Goal: Task Accomplishment & Management: Manage account settings

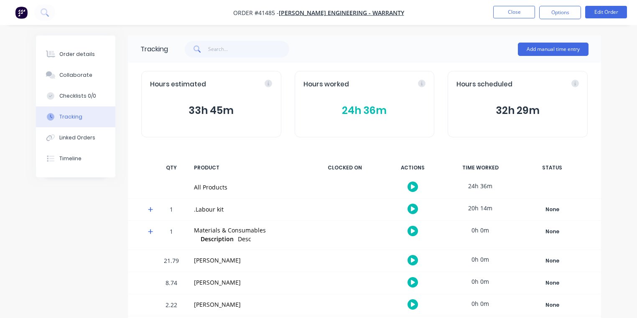
click at [23, 14] on img "button" at bounding box center [21, 12] width 13 height 13
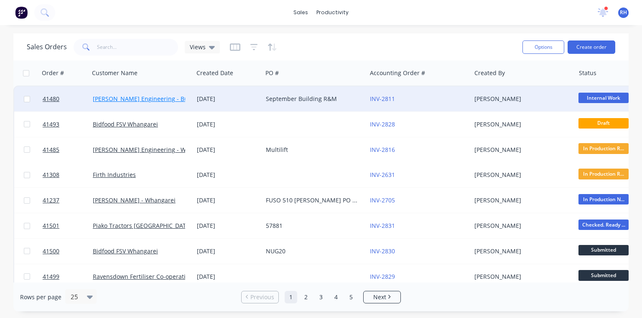
click at [175, 99] on link "[PERSON_NAME] Engineering - Building R M" at bounding box center [155, 99] width 124 height 8
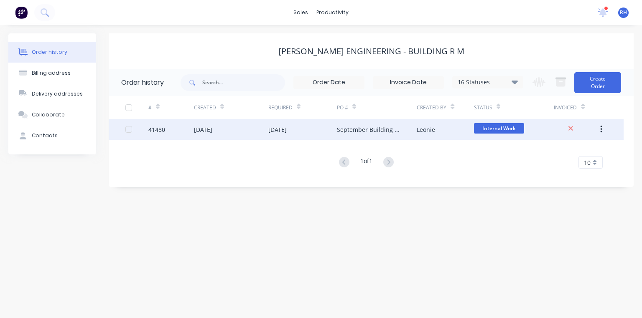
click at [350, 131] on div "September Building R&M" at bounding box center [368, 129] width 63 height 9
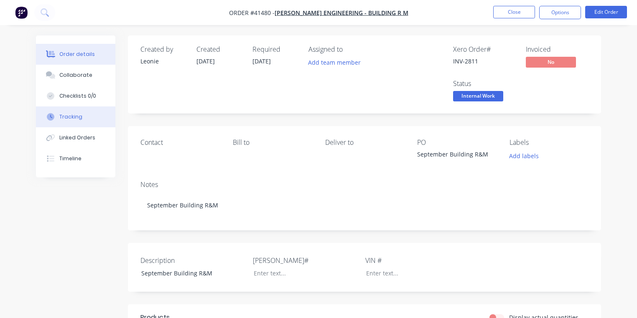
click at [91, 114] on button "Tracking" at bounding box center [75, 117] width 79 height 21
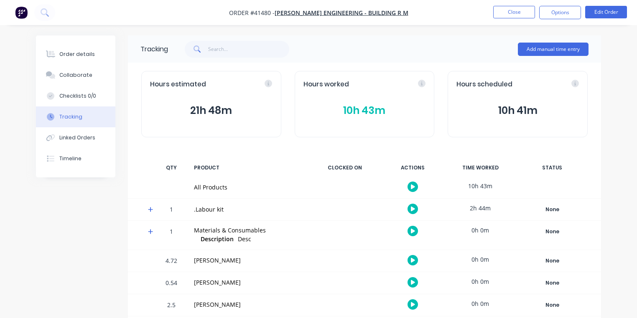
click at [150, 210] on icon at bounding box center [150, 209] width 5 height 5
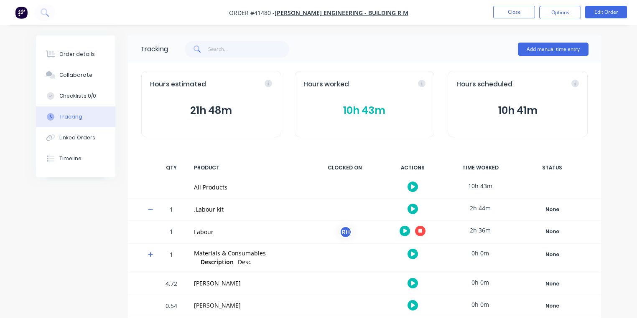
click at [420, 233] on icon "button" at bounding box center [420, 230] width 4 height 5
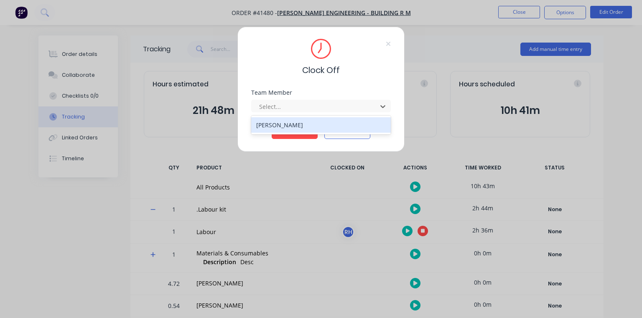
click at [322, 126] on div "[PERSON_NAME]" at bounding box center [321, 124] width 140 height 15
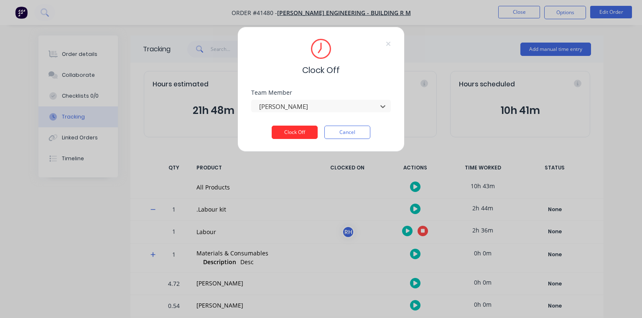
click at [301, 133] on button "Clock Off" at bounding box center [294, 132] width 46 height 13
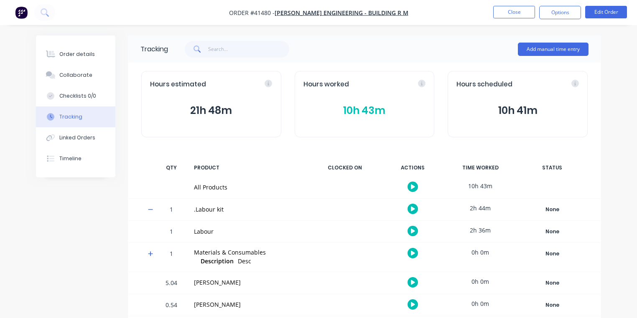
click at [23, 15] on img "button" at bounding box center [21, 12] width 13 height 13
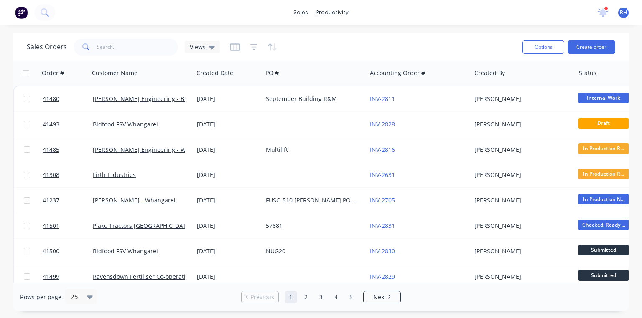
click at [623, 13] on span "RH" at bounding box center [622, 13] width 7 height 8
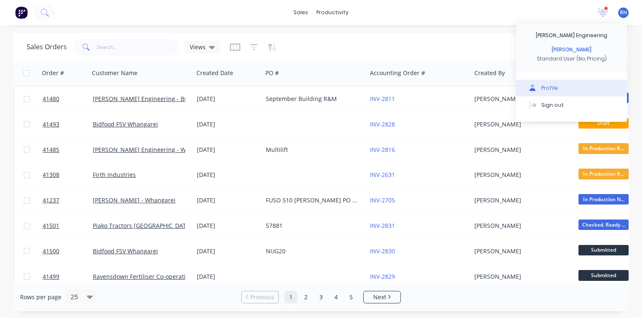
click at [556, 90] on button "Profile" at bounding box center [571, 88] width 111 height 17
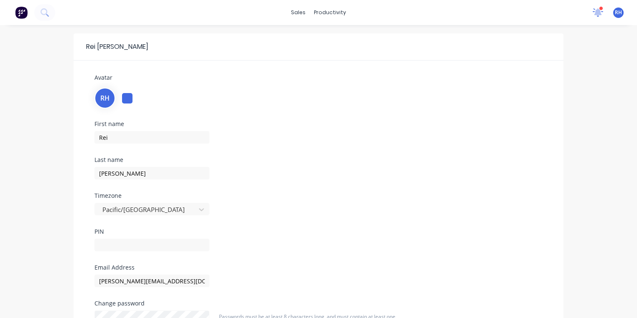
click at [601, 18] on div at bounding box center [597, 12] width 10 height 13
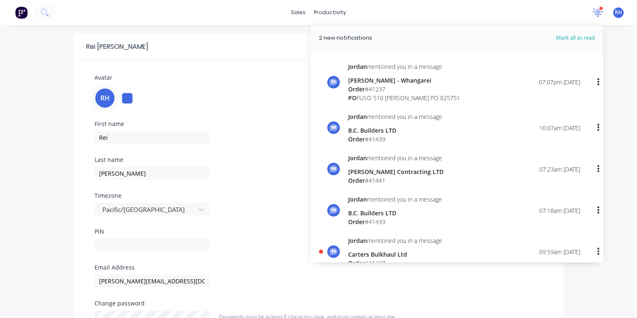
click at [594, 15] on icon at bounding box center [597, 12] width 10 height 8
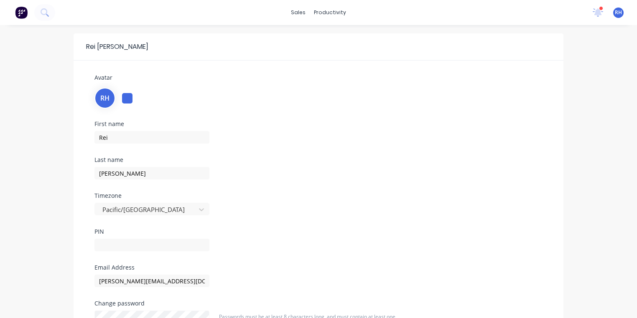
click at [24, 8] on img at bounding box center [21, 12] width 13 height 13
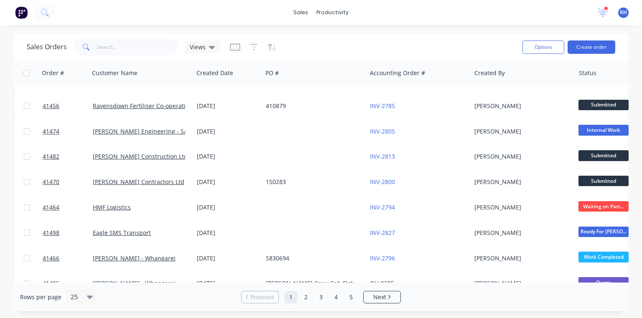
scroll to position [398, 0]
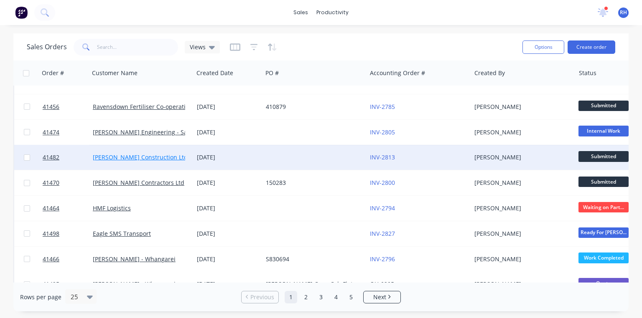
click at [154, 155] on link "[PERSON_NAME] Construction Ltd" at bounding box center [140, 157] width 95 height 8
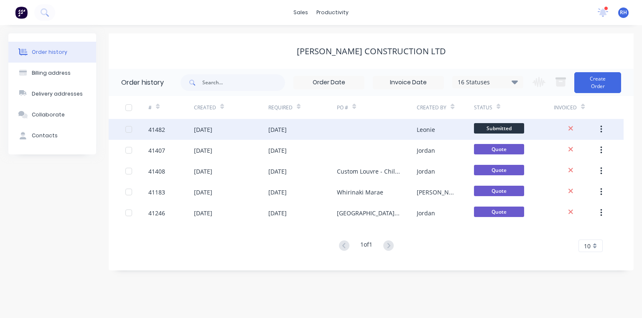
click at [282, 127] on div "[DATE]" at bounding box center [277, 129] width 18 height 9
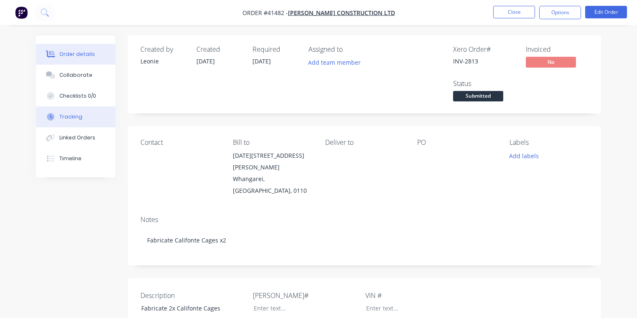
click at [82, 117] on button "Tracking" at bounding box center [75, 117] width 79 height 21
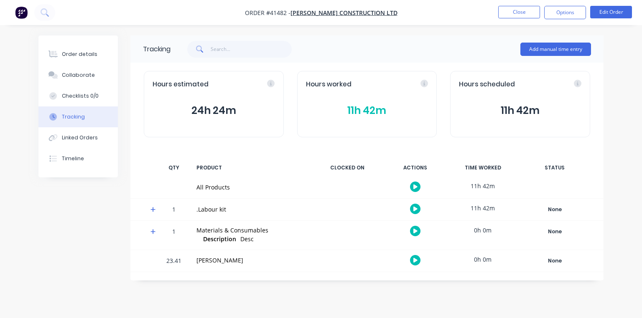
click at [154, 209] on icon at bounding box center [152, 210] width 5 height 6
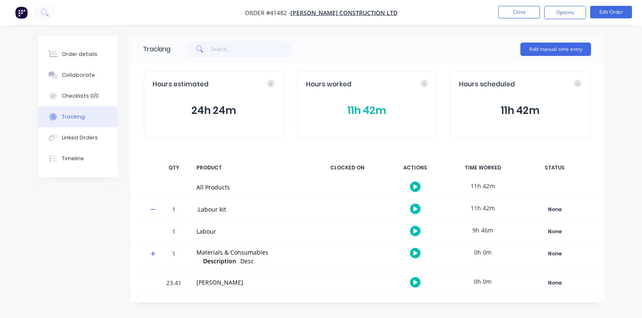
click at [363, 110] on button "11h 42m" at bounding box center [367, 111] width 122 height 16
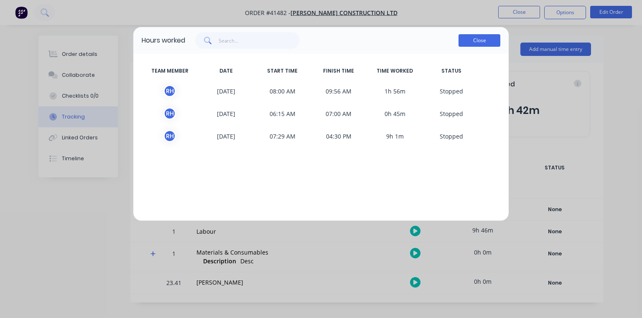
click at [476, 40] on button "Close" at bounding box center [479, 40] width 42 height 13
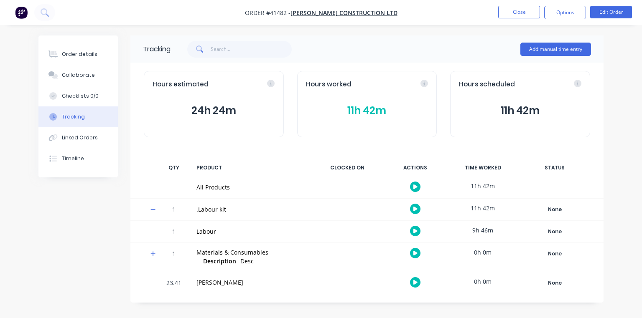
click at [21, 16] on img "button" at bounding box center [21, 12] width 13 height 13
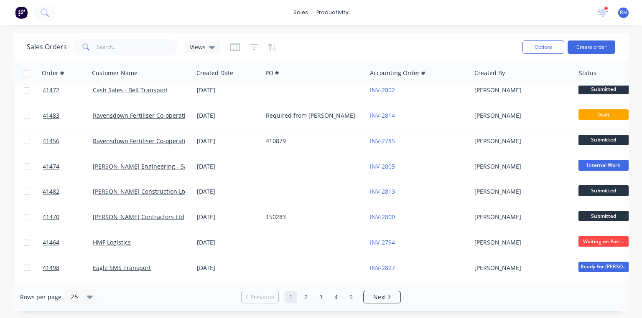
scroll to position [366, 0]
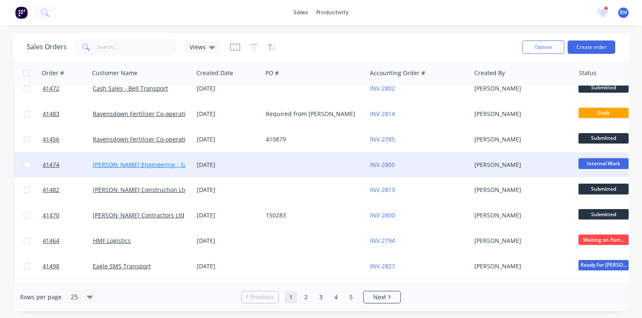
click at [162, 164] on link "[PERSON_NAME] Engineering - Safety" at bounding box center [145, 165] width 105 height 8
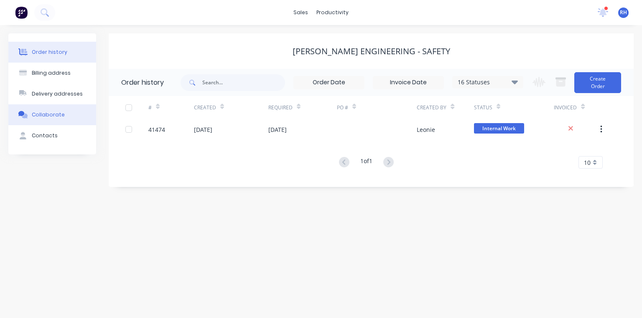
click at [62, 116] on button "Collaborate" at bounding box center [52, 114] width 88 height 21
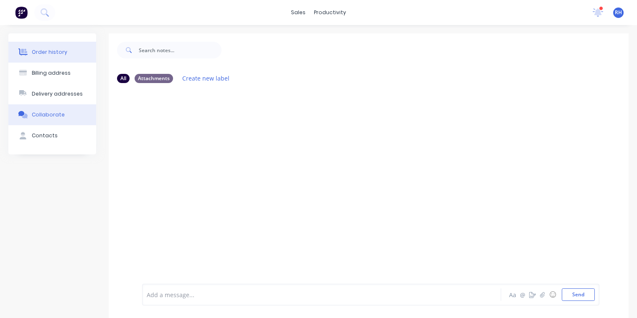
click at [43, 56] on div "Order history" at bounding box center [50, 52] width 36 height 8
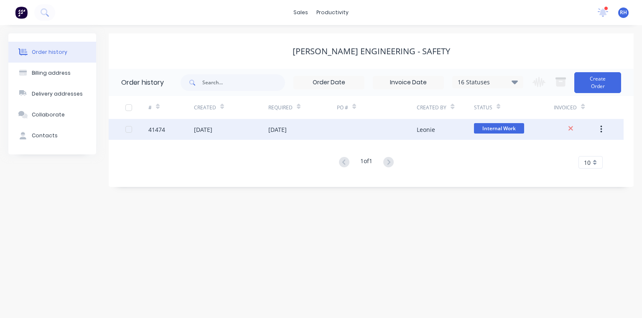
click at [287, 130] on div "[DATE]" at bounding box center [277, 129] width 18 height 9
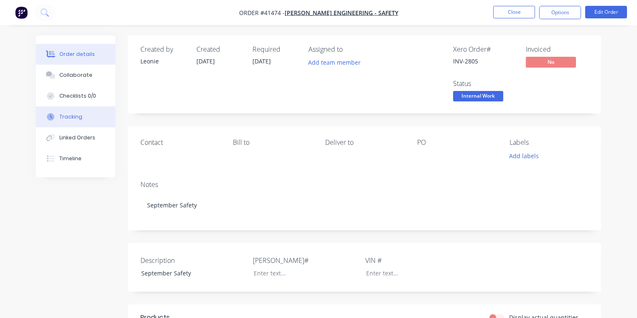
click at [78, 116] on div "Tracking" at bounding box center [70, 117] width 23 height 8
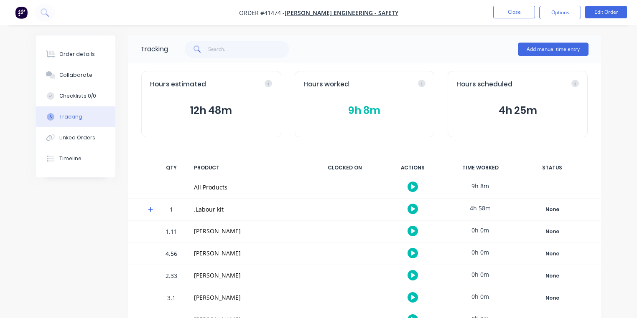
click at [358, 117] on button "9h 8m" at bounding box center [364, 111] width 122 height 16
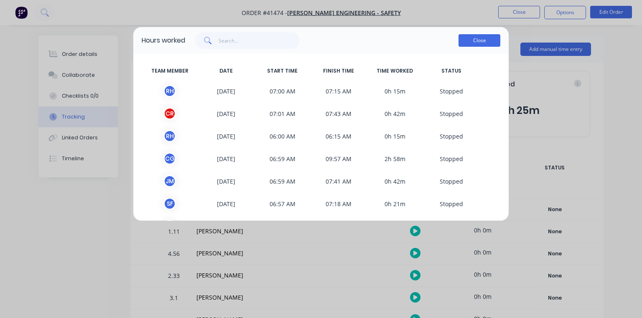
click at [476, 44] on button "Close" at bounding box center [479, 40] width 42 height 13
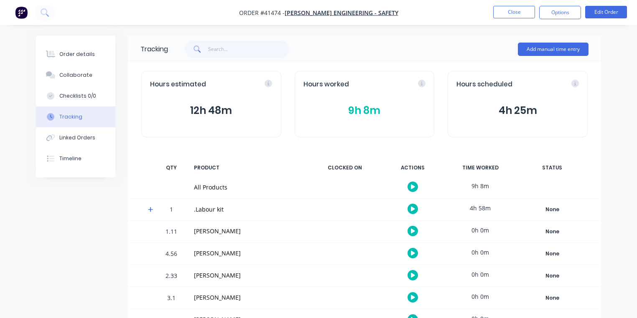
click at [20, 16] on img "button" at bounding box center [21, 12] width 13 height 13
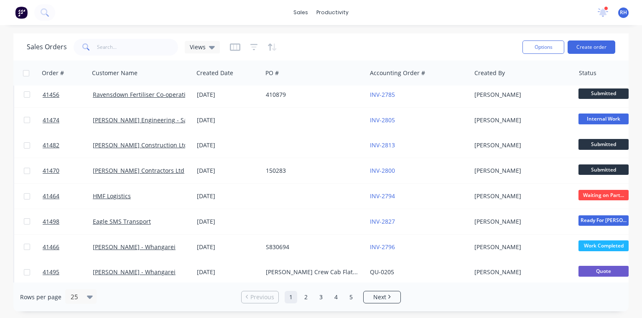
scroll to position [410, 0]
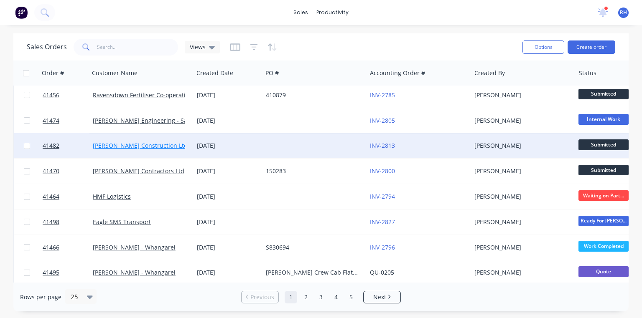
click at [152, 147] on link "[PERSON_NAME] Construction Ltd" at bounding box center [140, 146] width 95 height 8
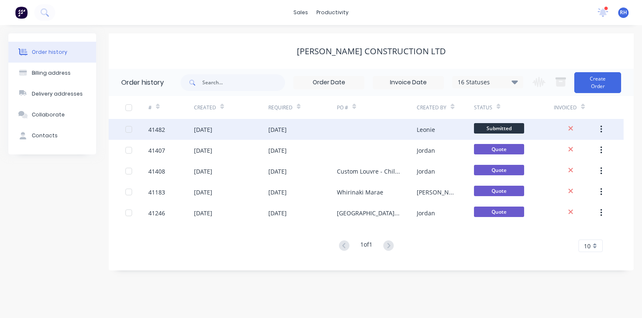
click at [289, 138] on div "[DATE]" at bounding box center [302, 129] width 68 height 21
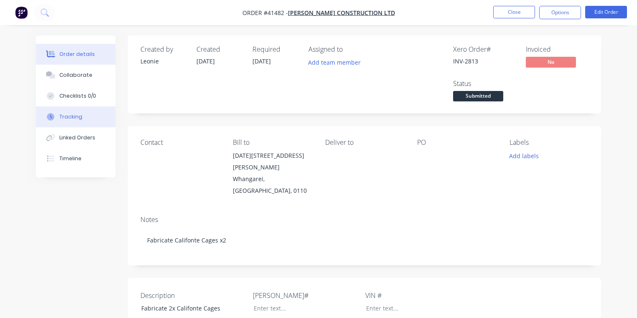
click at [69, 116] on div "Tracking" at bounding box center [70, 117] width 23 height 8
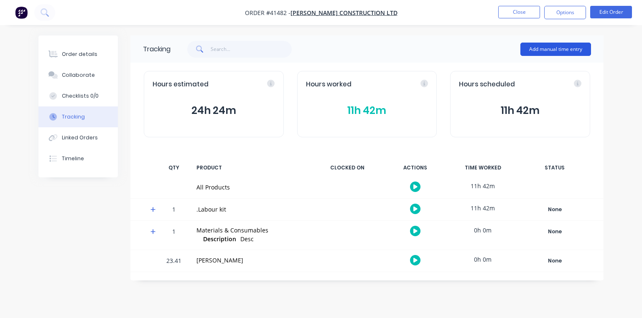
click at [558, 53] on button "Add manual time entry" at bounding box center [555, 49] width 71 height 13
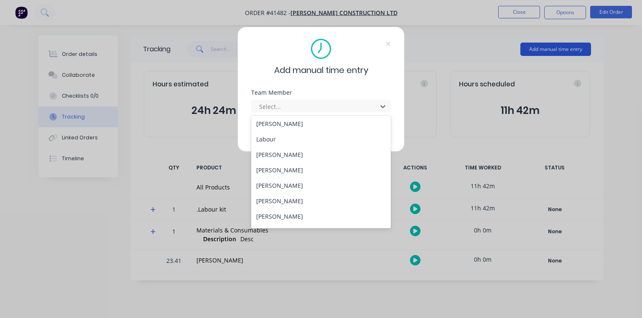
scroll to position [107, 0]
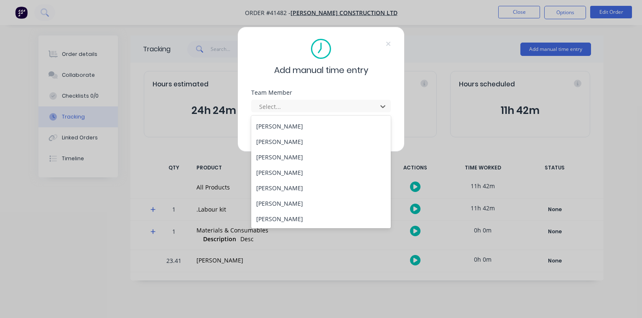
click at [291, 155] on div "[PERSON_NAME]" at bounding box center [321, 157] width 140 height 15
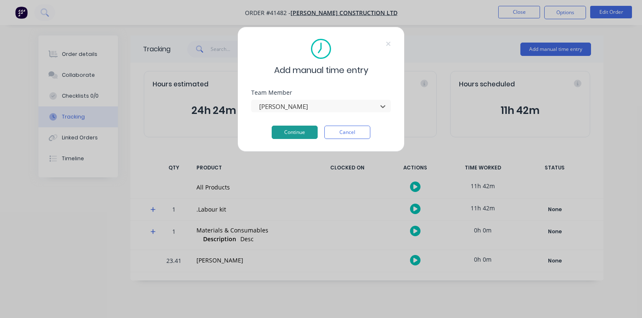
click at [299, 132] on button "Continue" at bounding box center [294, 132] width 46 height 13
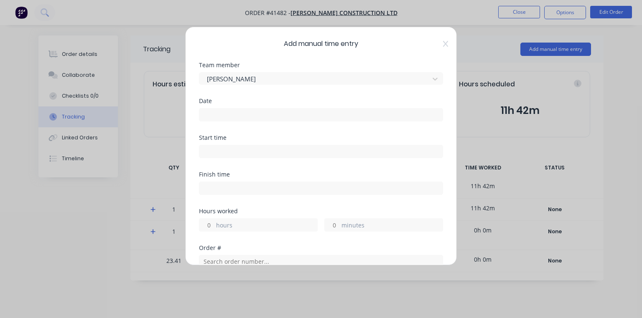
click at [264, 112] on input at bounding box center [320, 115] width 243 height 13
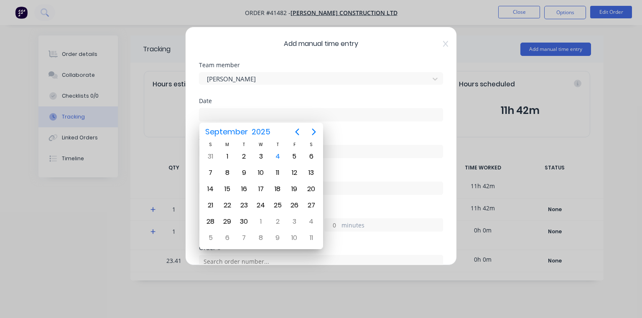
click at [261, 155] on div "3" at bounding box center [260, 156] width 13 height 13
type input "[DATE]"
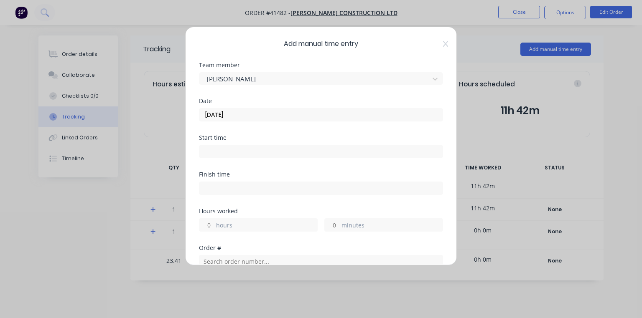
click at [259, 148] on input at bounding box center [320, 151] width 243 height 13
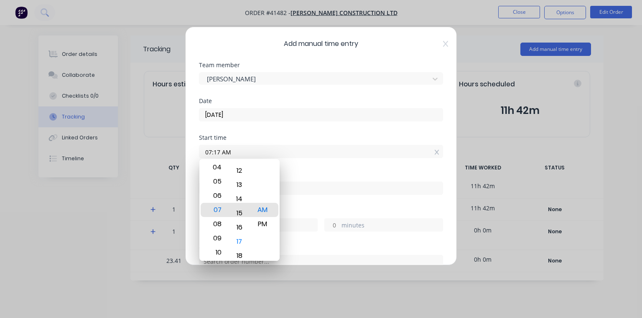
type input "07:15 AM"
click at [302, 168] on div "Start time 07:15 AM" at bounding box center [321, 153] width 244 height 37
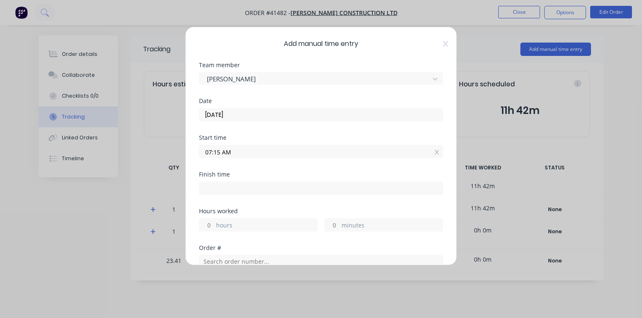
click at [240, 190] on input at bounding box center [320, 188] width 243 height 13
type input "06:53 AM"
type input "23"
type input "38"
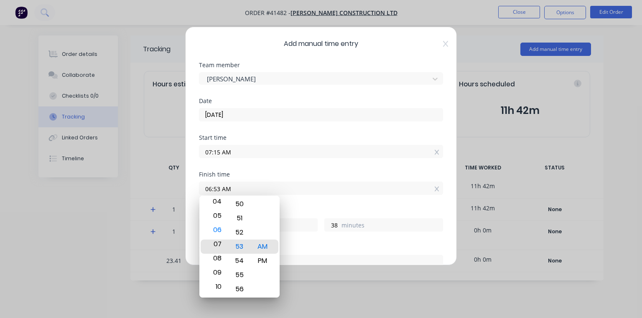
type input "07:53 AM"
type input "0"
type input "07:59 AM"
type input "44"
click at [304, 170] on div "Start time 07:15 AM" at bounding box center [321, 153] width 244 height 37
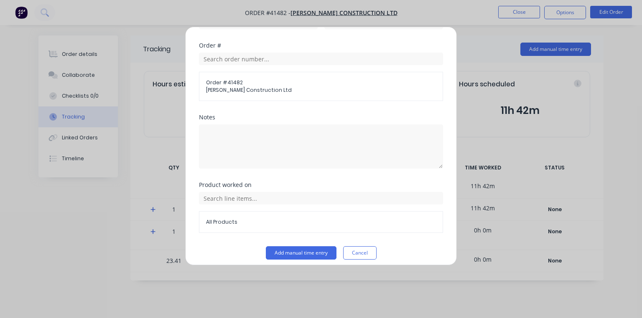
scroll to position [207, 0]
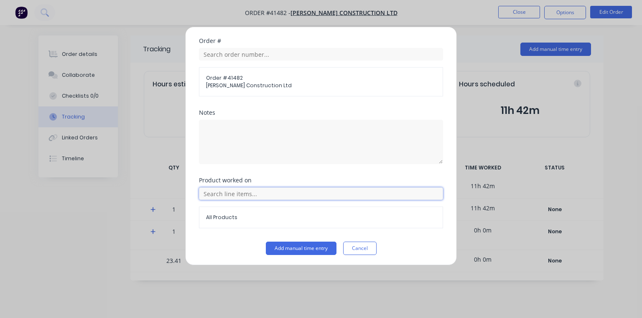
click at [233, 192] on input "text" at bounding box center [321, 194] width 244 height 13
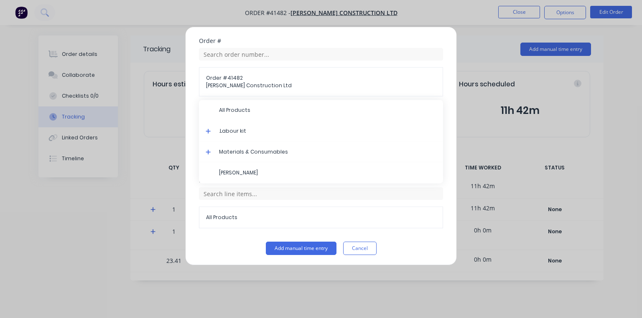
click at [208, 129] on icon at bounding box center [207, 131] width 5 height 5
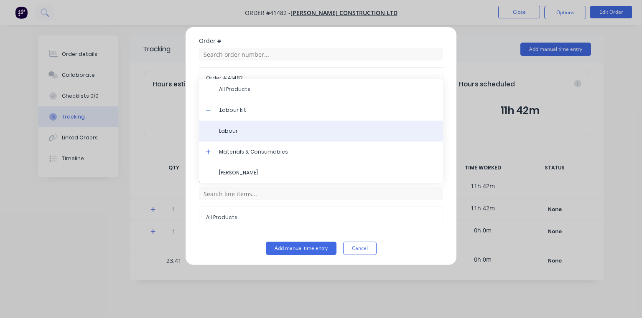
click at [230, 130] on span "Labour" at bounding box center [327, 131] width 217 height 8
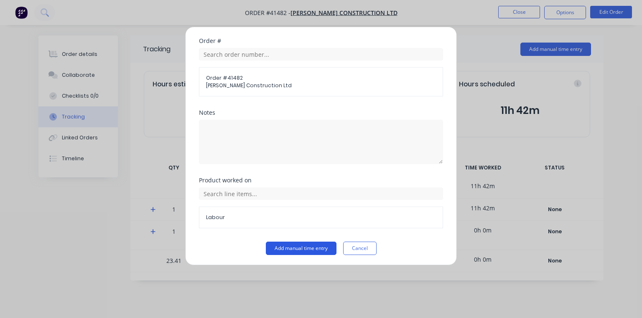
click at [304, 252] on button "Add manual time entry" at bounding box center [301, 248] width 71 height 13
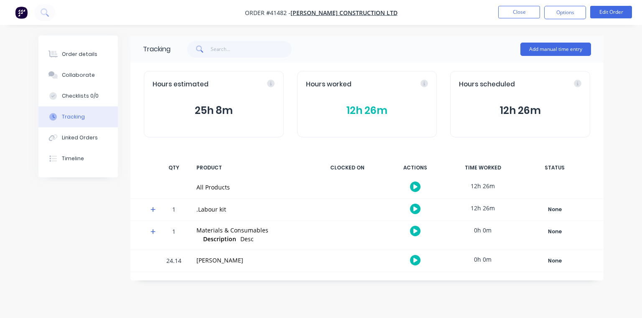
click at [16, 14] on img "button" at bounding box center [21, 12] width 13 height 13
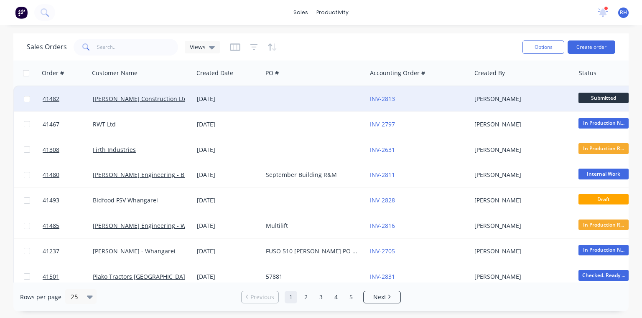
click at [148, 102] on div "[PERSON_NAME] Construction Ltd" at bounding box center [139, 99] width 93 height 8
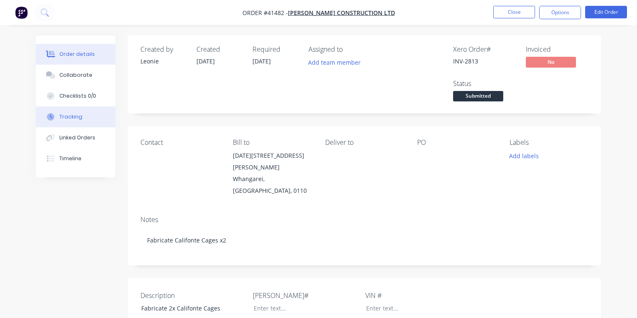
click at [84, 116] on button "Tracking" at bounding box center [75, 117] width 79 height 21
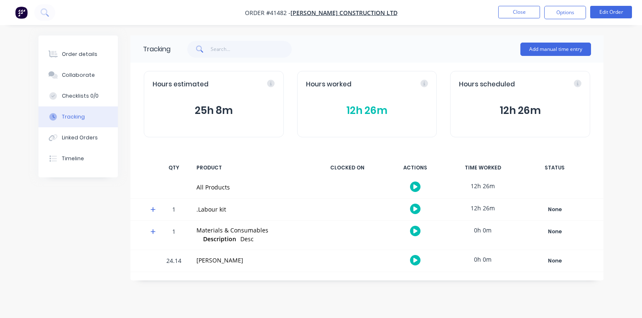
click at [154, 211] on icon at bounding box center [152, 210] width 5 height 6
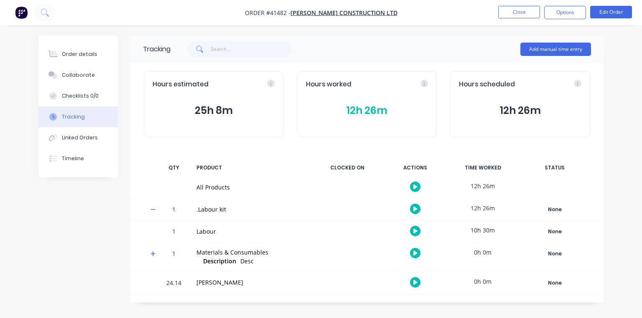
click at [415, 230] on icon "button" at bounding box center [415, 231] width 4 height 5
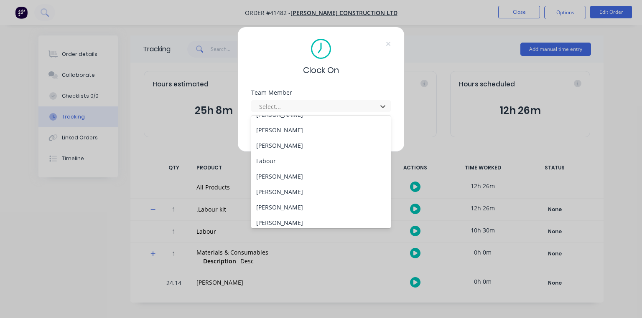
scroll to position [107, 0]
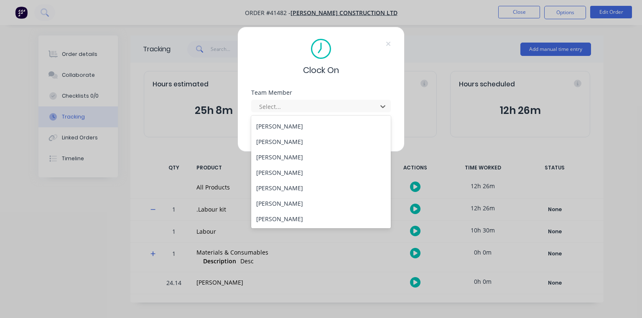
click at [306, 157] on div "[PERSON_NAME]" at bounding box center [321, 157] width 140 height 15
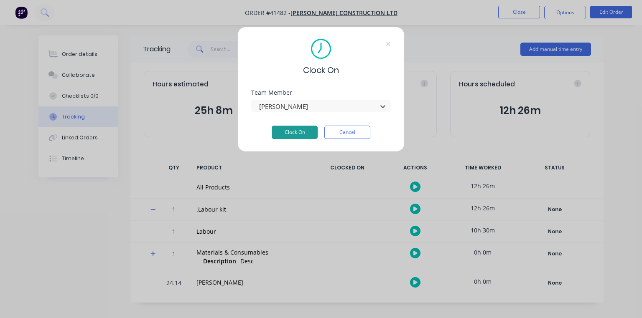
click at [302, 132] on button "Clock On" at bounding box center [294, 132] width 46 height 13
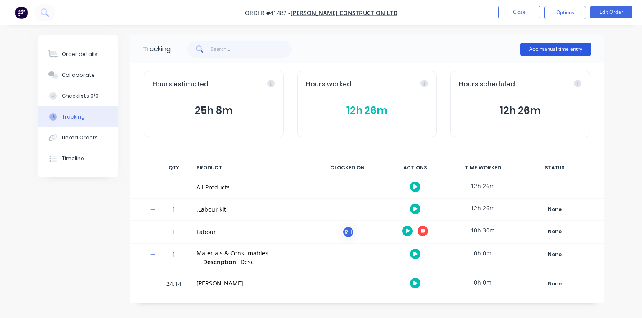
click at [554, 48] on button "Add manual time entry" at bounding box center [555, 49] width 71 height 13
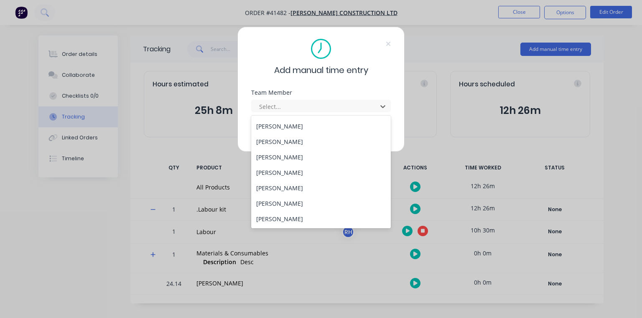
click at [294, 157] on div "[PERSON_NAME]" at bounding box center [321, 157] width 140 height 15
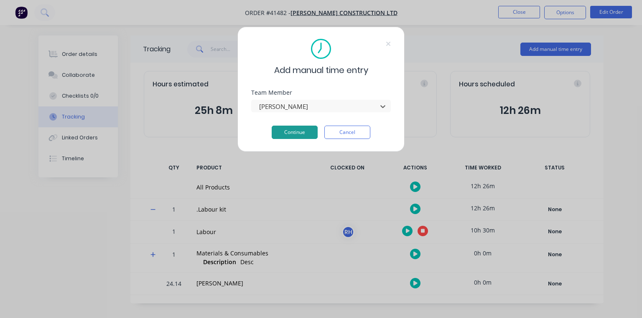
click at [311, 128] on button "Continue" at bounding box center [294, 132] width 46 height 13
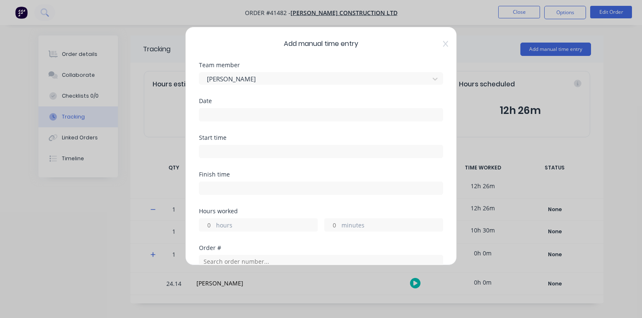
click at [253, 119] on input at bounding box center [320, 115] width 243 height 13
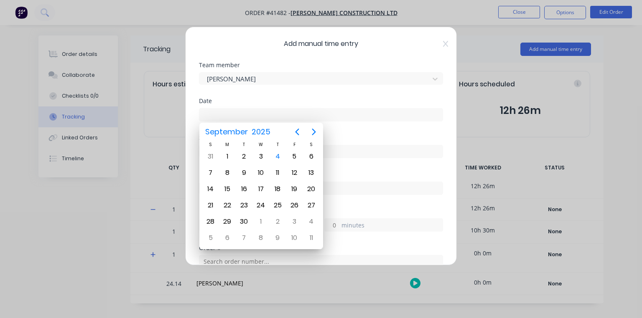
click at [280, 157] on div "4" at bounding box center [277, 156] width 13 height 13
type input "[DATE]"
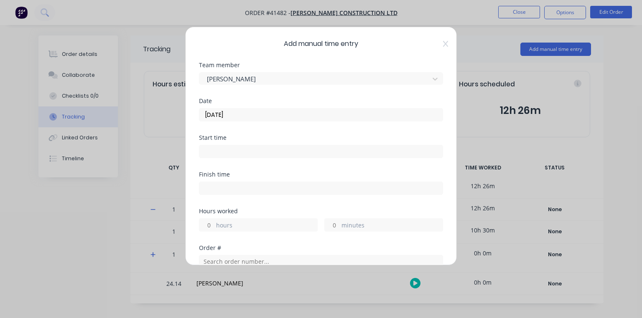
click at [234, 153] on input at bounding box center [320, 151] width 243 height 13
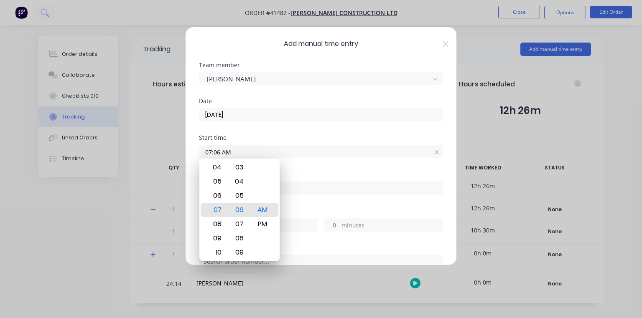
click at [244, 213] on div "06" at bounding box center [239, 210] width 20 height 14
type input "06:50 AM"
click at [295, 170] on div "Start time 06:50 AM" at bounding box center [321, 153] width 244 height 37
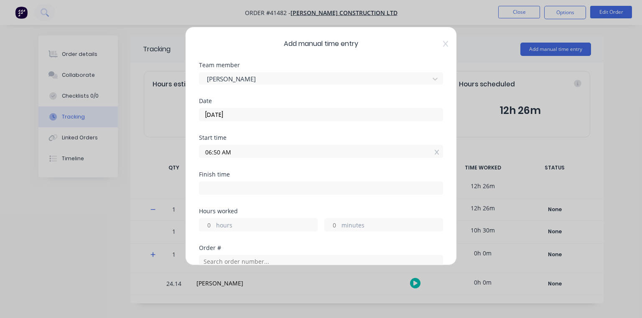
click at [247, 188] on input at bounding box center [320, 188] width 243 height 13
type input "07:06 AM"
type input "0"
type input "16"
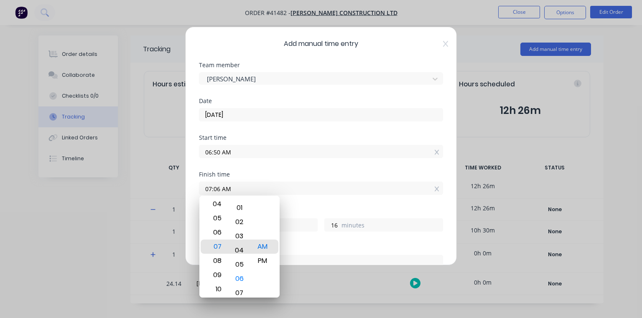
type input "07:02 AM"
type input "12"
type input "07:00 AM"
type input "10"
type input "06:00 AM"
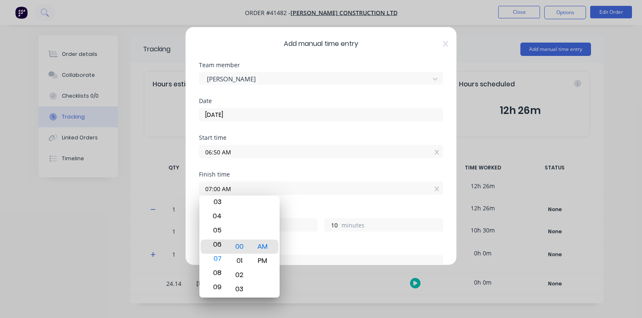
type input "23"
type input "06:06 AM"
type input "16"
type input "06:14 AM"
type input "24"
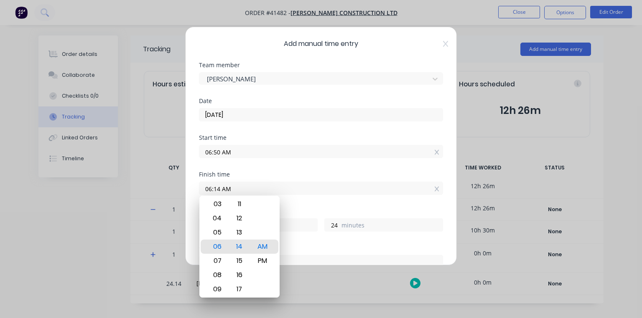
type input "06:21 AM"
type input "31"
type input "06:30 AM"
type input "40"
type input "06:28 AM"
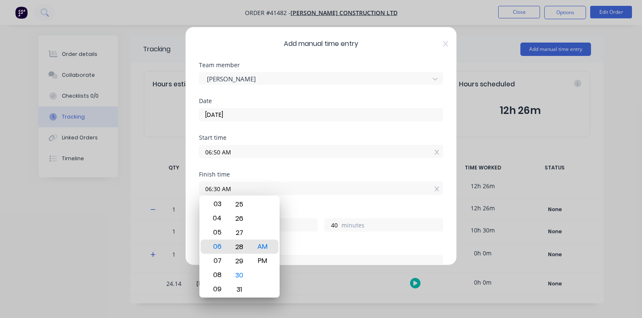
type input "38"
type input "06:37 AM"
type input "47"
type input "06:46 AM"
type input "56"
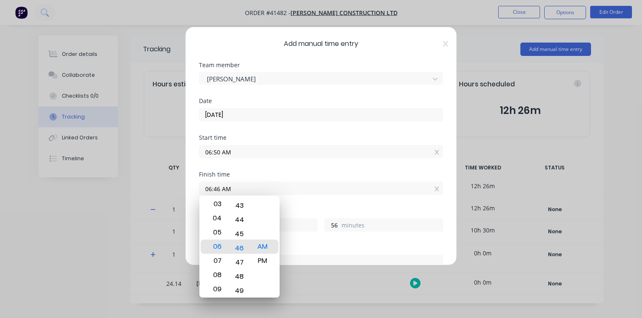
type input "06:47 AM"
type input "57"
type input "06:50 AM"
type input "0"
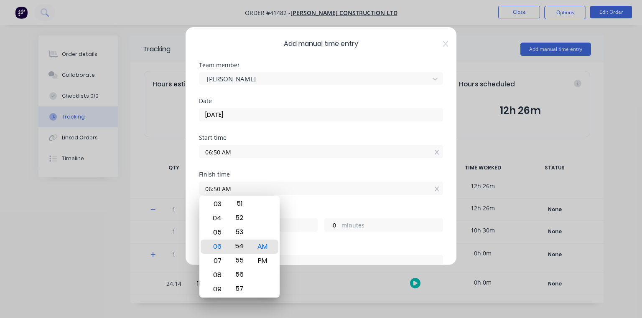
type input "06:59 AM"
type input "9"
click at [287, 170] on div "Start time 06:50 AM" at bounding box center [321, 153] width 244 height 37
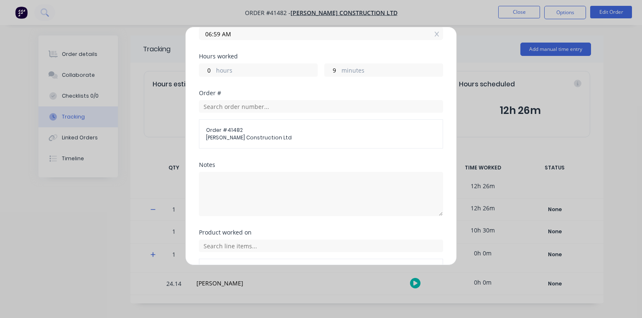
scroll to position [207, 0]
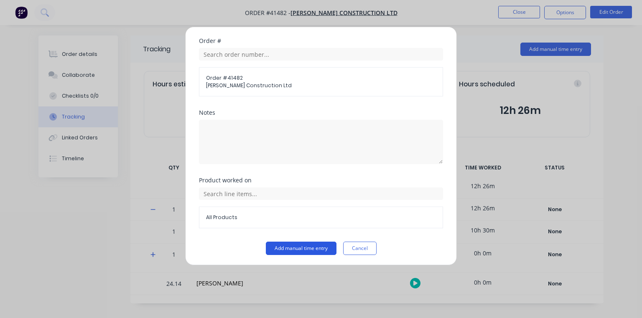
click at [313, 251] on button "Add manual time entry" at bounding box center [301, 248] width 71 height 13
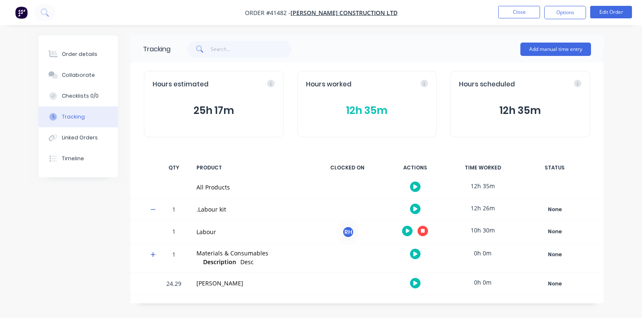
click at [24, 16] on img "button" at bounding box center [21, 12] width 13 height 13
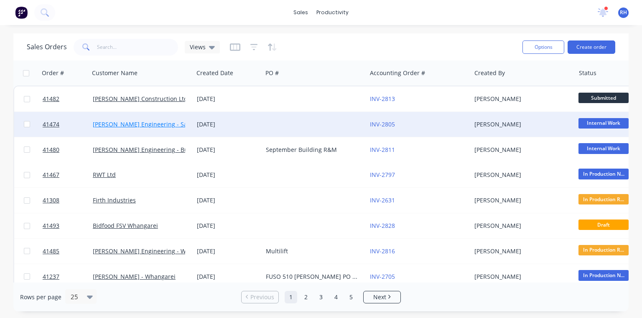
click at [161, 125] on link "[PERSON_NAME] Engineering - Safety" at bounding box center [145, 124] width 105 height 8
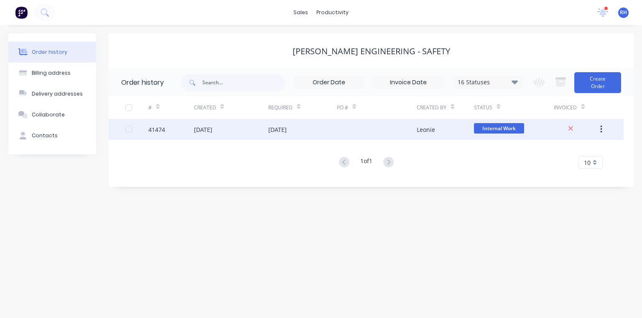
click at [193, 127] on div "41474" at bounding box center [171, 129] width 46 height 21
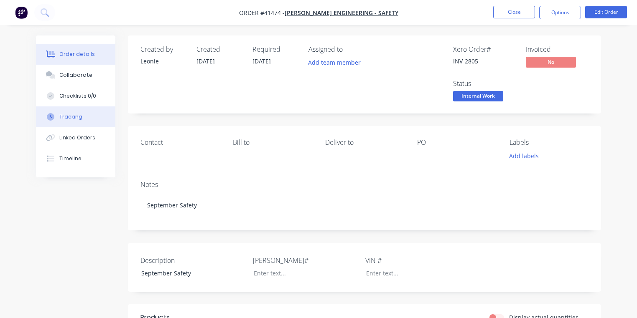
click at [81, 119] on button "Tracking" at bounding box center [75, 117] width 79 height 21
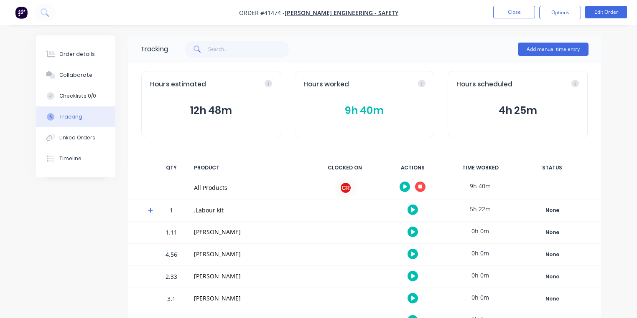
click at [150, 209] on icon at bounding box center [150, 210] width 5 height 5
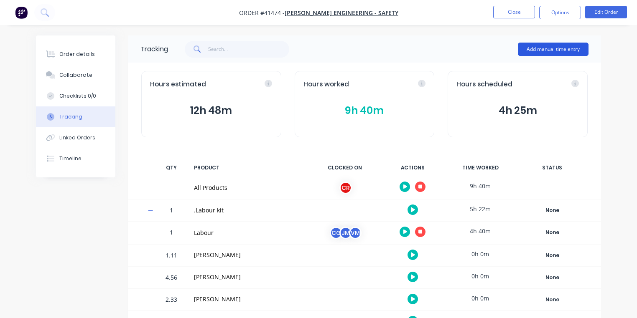
click at [547, 50] on button "Add manual time entry" at bounding box center [553, 49] width 71 height 13
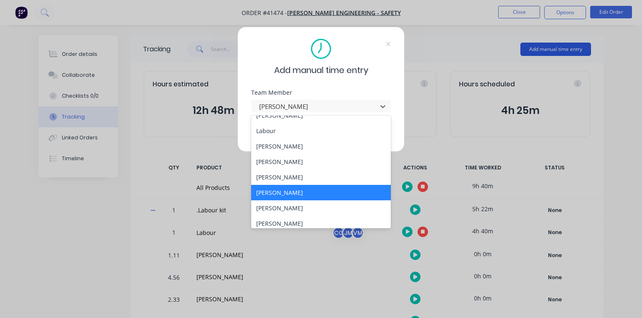
scroll to position [107, 0]
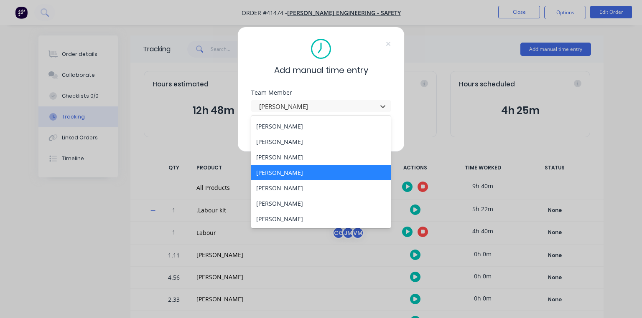
click at [289, 156] on div "[PERSON_NAME]" at bounding box center [321, 157] width 140 height 15
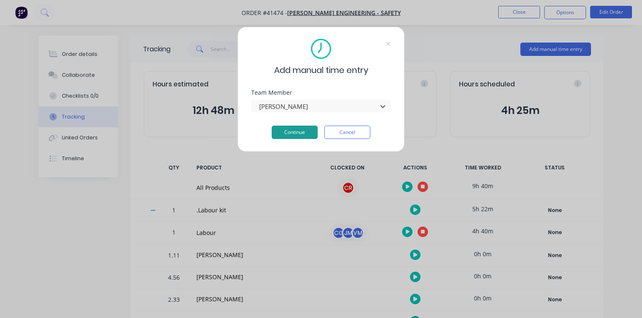
click at [296, 134] on button "Continue" at bounding box center [294, 132] width 46 height 13
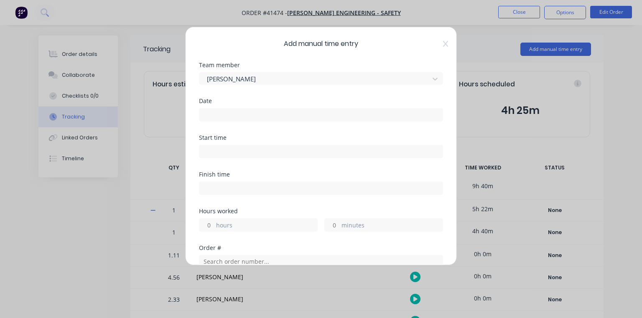
click at [246, 117] on input at bounding box center [320, 115] width 243 height 13
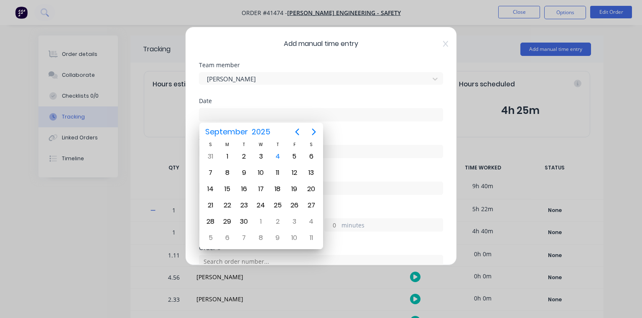
click at [278, 156] on div "4" at bounding box center [277, 156] width 13 height 13
type input "[DATE]"
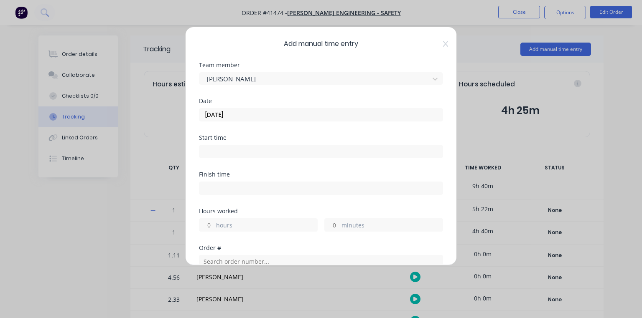
click at [258, 150] on input at bounding box center [320, 151] width 243 height 13
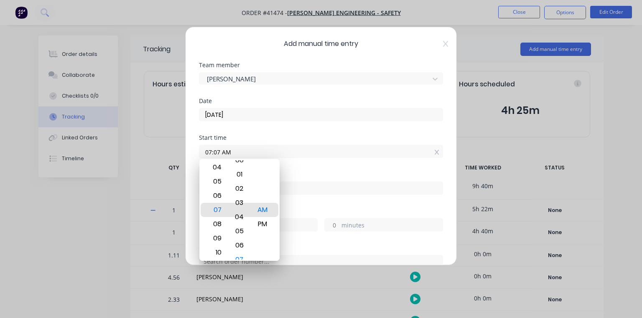
type input "07:00 AM"
click at [283, 136] on div "Start time" at bounding box center [321, 138] width 244 height 6
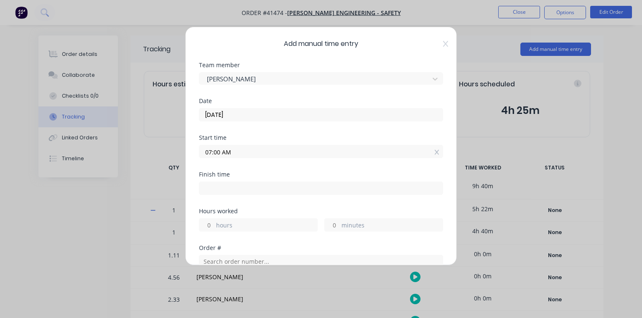
click at [226, 190] on input at bounding box center [320, 188] width 243 height 13
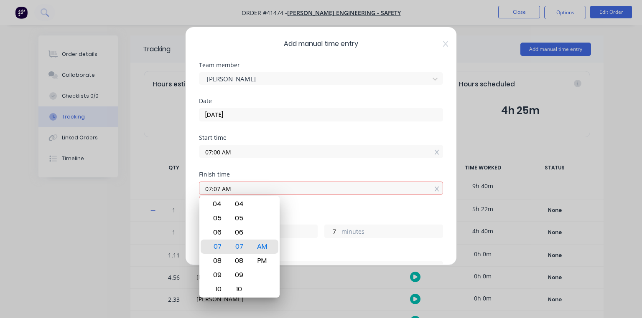
type input "07:07 AM"
type input "0"
type input "7"
type input "07:06 AM"
type input "6"
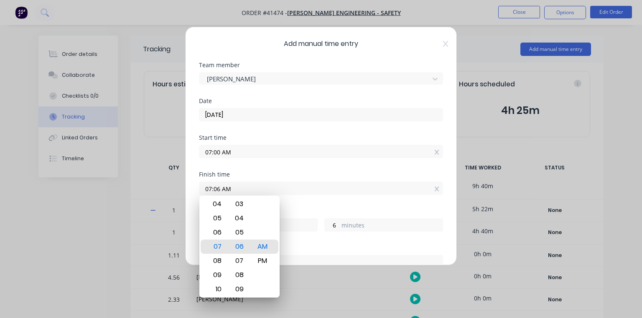
click at [279, 170] on div "Start time 07:00 AM" at bounding box center [321, 153] width 244 height 37
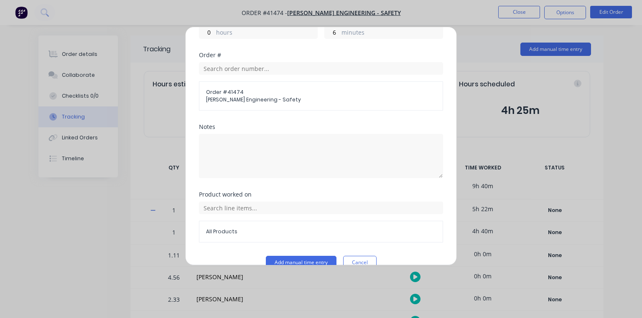
scroll to position [207, 0]
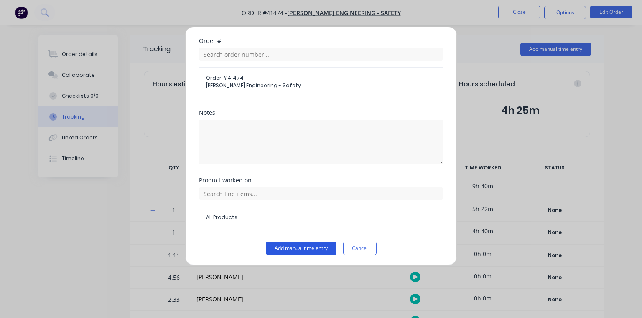
click at [309, 242] on button "Add manual time entry" at bounding box center [301, 248] width 71 height 13
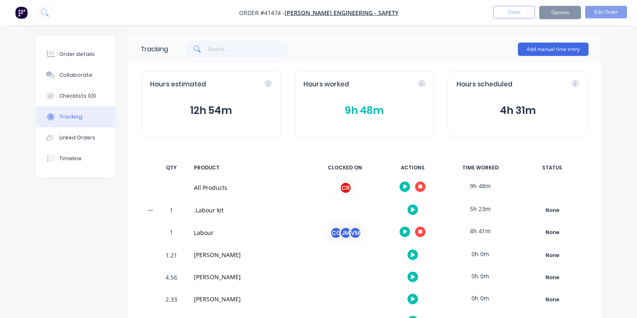
click at [389, 112] on button "9h 48m" at bounding box center [364, 111] width 122 height 16
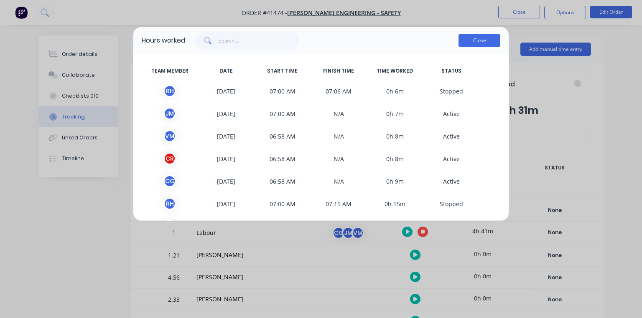
click at [495, 43] on button "Close" at bounding box center [479, 40] width 42 height 13
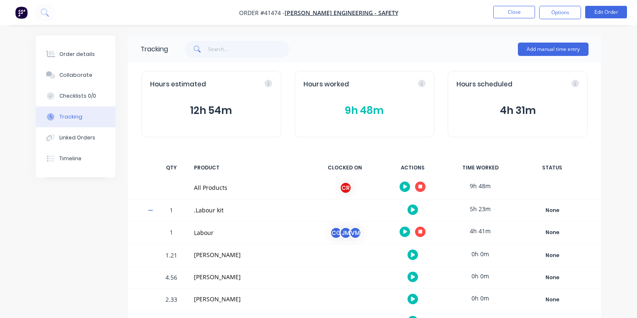
click at [23, 16] on img "button" at bounding box center [21, 12] width 13 height 13
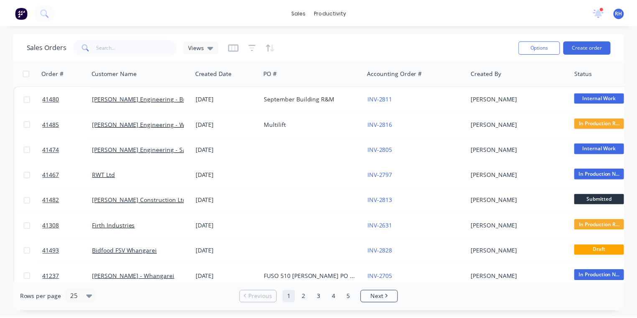
scroll to position [77, 0]
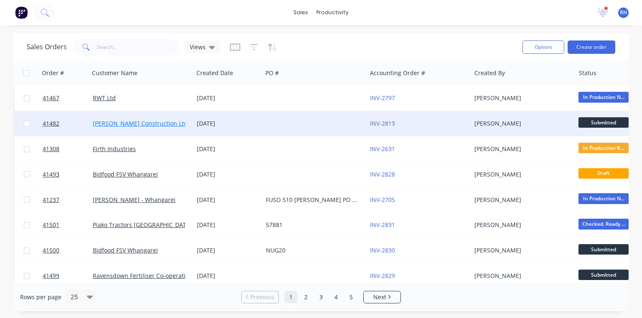
click at [160, 125] on link "[PERSON_NAME] Construction Ltd" at bounding box center [140, 123] width 95 height 8
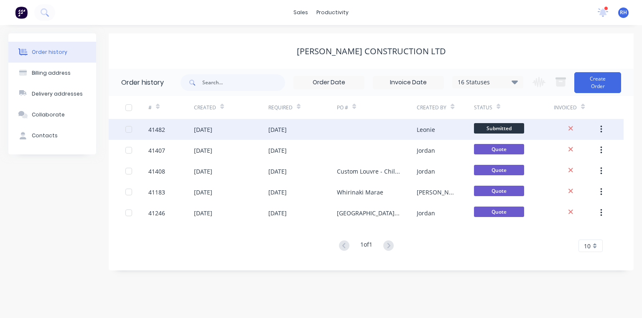
click at [287, 130] on div "[DATE]" at bounding box center [277, 129] width 18 height 9
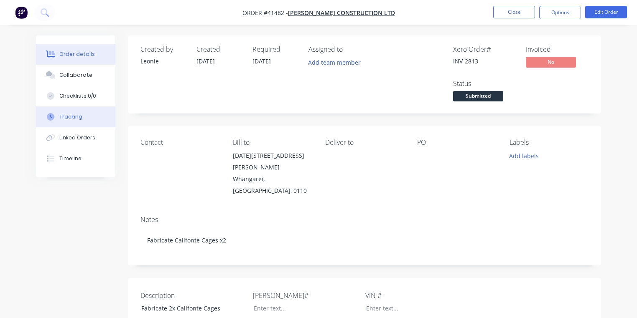
click at [77, 122] on button "Tracking" at bounding box center [75, 117] width 79 height 21
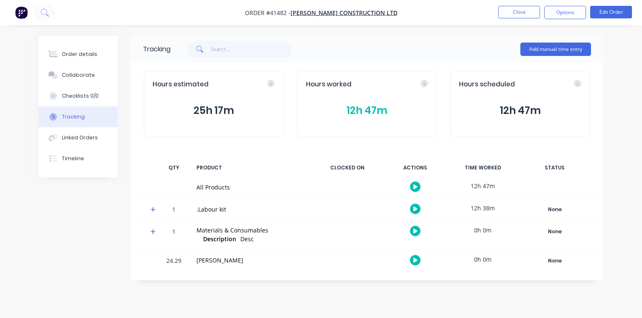
click at [153, 207] on icon at bounding box center [152, 209] width 5 height 5
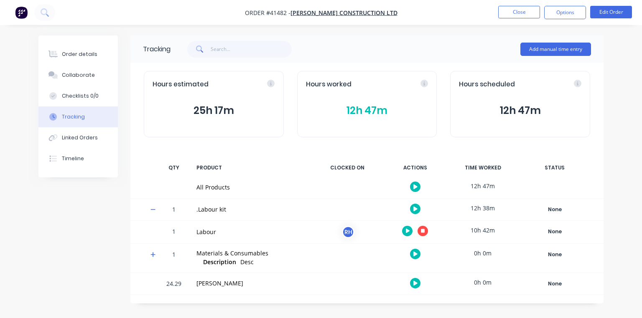
click at [423, 232] on icon "button" at bounding box center [423, 231] width 4 height 4
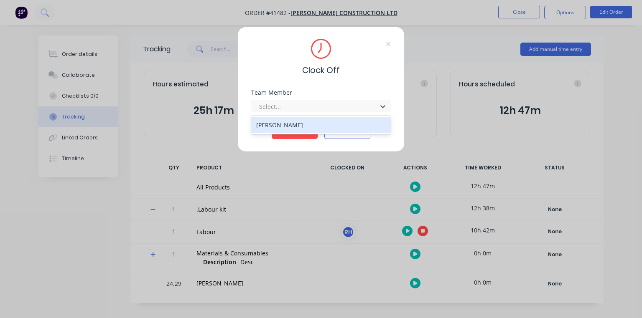
click at [317, 125] on div "[PERSON_NAME]" at bounding box center [321, 124] width 140 height 15
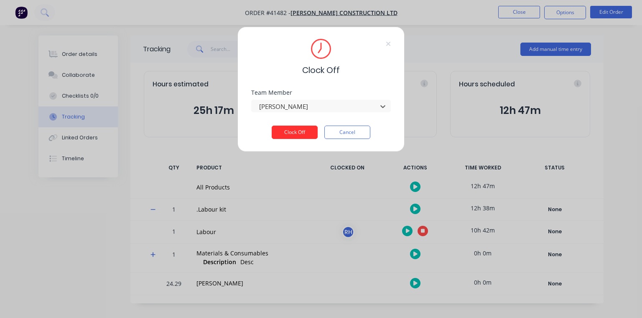
click at [304, 129] on button "Clock Off" at bounding box center [294, 132] width 46 height 13
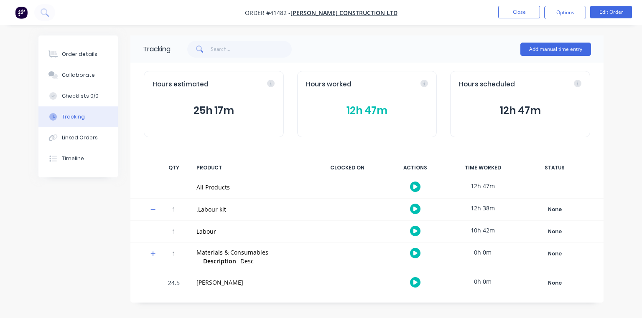
click at [19, 10] on img "button" at bounding box center [21, 12] width 13 height 13
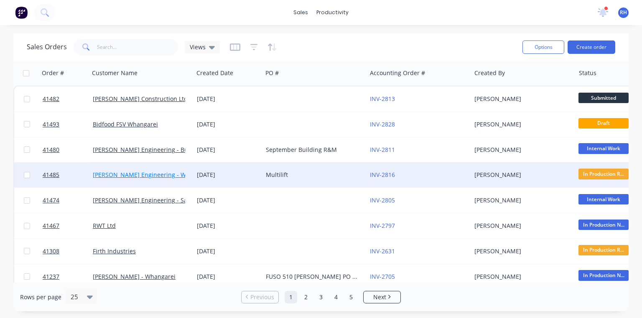
click at [167, 177] on link "[PERSON_NAME] Engineering - Warranty" at bounding box center [150, 175] width 114 height 8
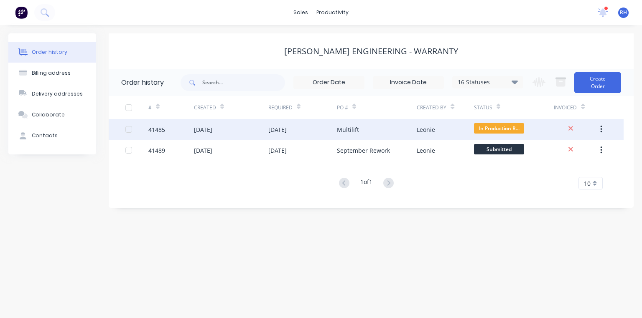
click at [282, 134] on div "[DATE]" at bounding box center [302, 129] width 68 height 21
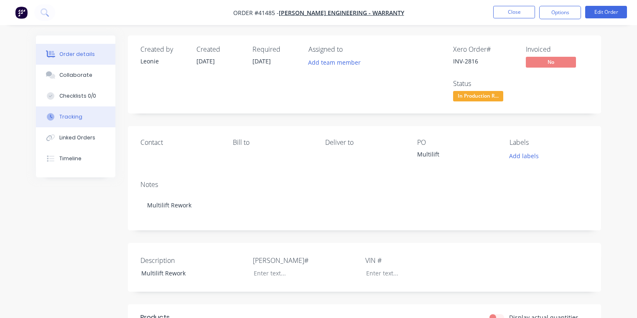
click at [80, 119] on div "Tracking" at bounding box center [70, 117] width 23 height 8
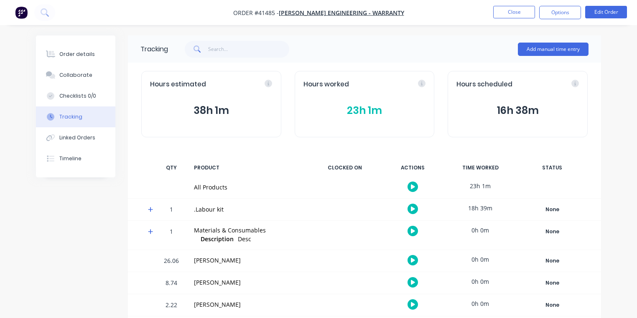
click at [150, 209] on icon at bounding box center [150, 209] width 5 height 5
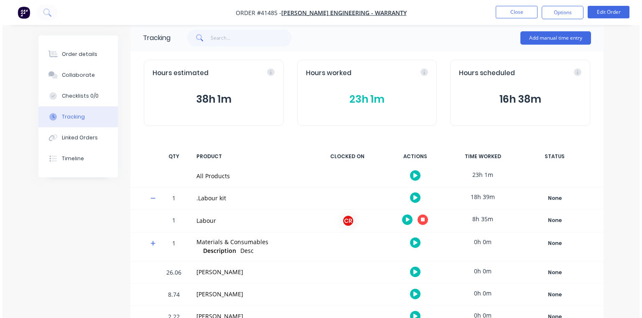
scroll to position [29, 0]
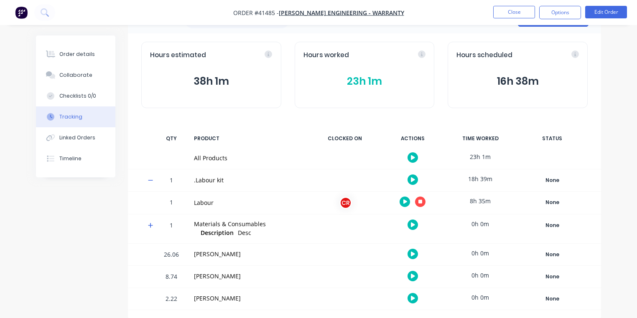
click at [403, 200] on icon "button" at bounding box center [405, 202] width 4 height 5
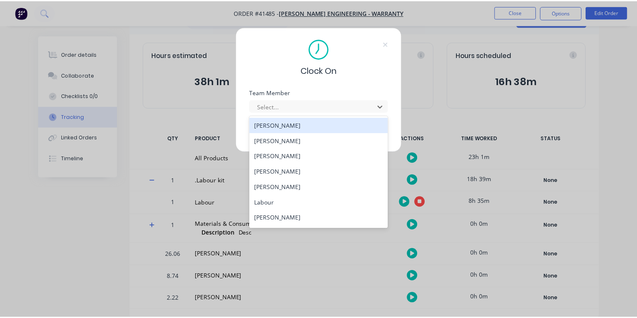
scroll to position [91, 0]
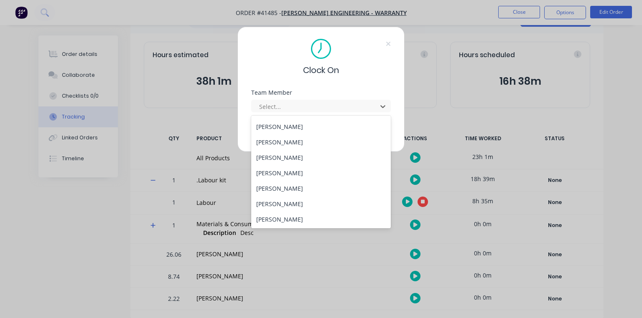
click at [306, 158] on div "[PERSON_NAME]" at bounding box center [321, 157] width 140 height 15
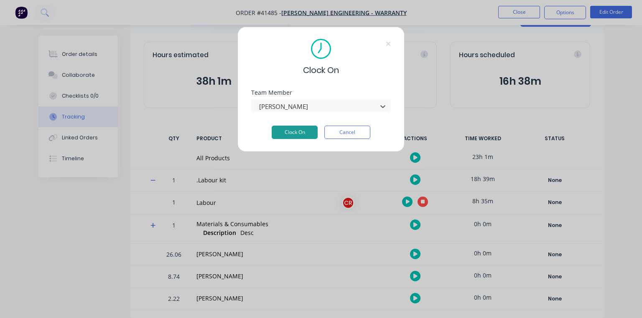
click at [308, 128] on button "Clock On" at bounding box center [294, 132] width 46 height 13
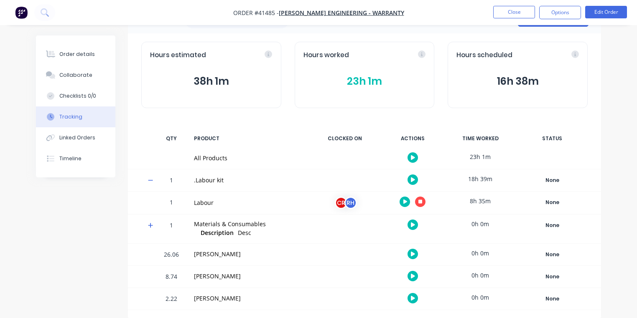
click at [25, 16] on img "button" at bounding box center [21, 12] width 13 height 13
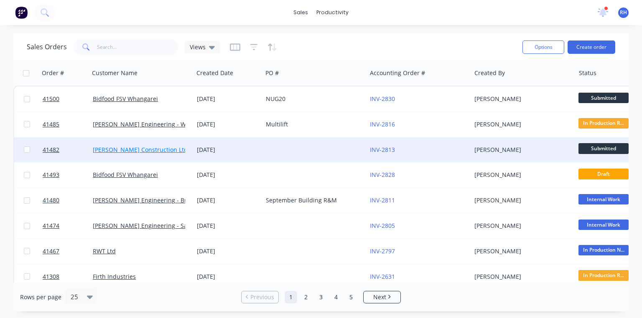
click at [146, 152] on link "[PERSON_NAME] Construction Ltd" at bounding box center [140, 150] width 95 height 8
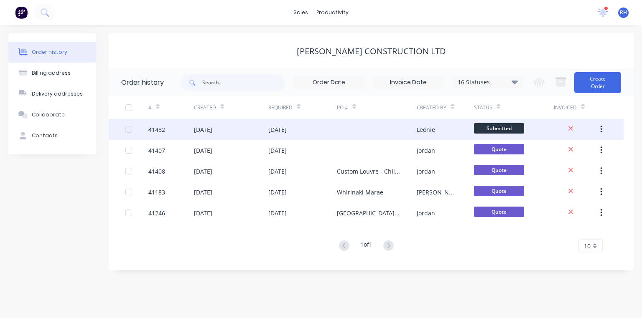
click at [287, 136] on div "[DATE]" at bounding box center [302, 129] width 68 height 21
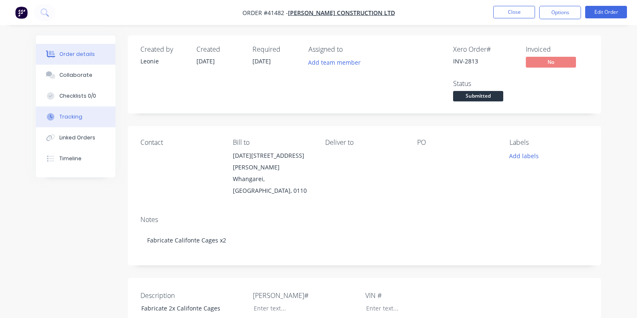
click at [89, 118] on button "Tracking" at bounding box center [75, 117] width 79 height 21
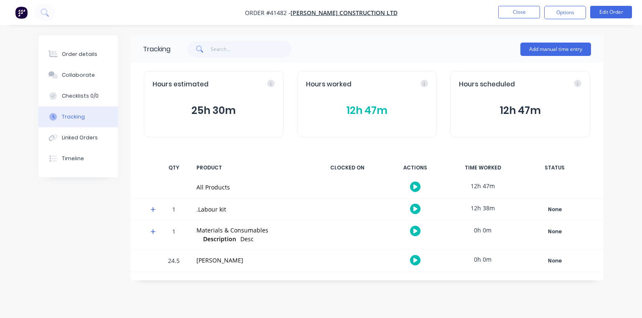
click at [353, 124] on div "Hours worked 12h 47m" at bounding box center [367, 104] width 140 height 66
click at [384, 110] on button "12h 47m" at bounding box center [367, 111] width 122 height 16
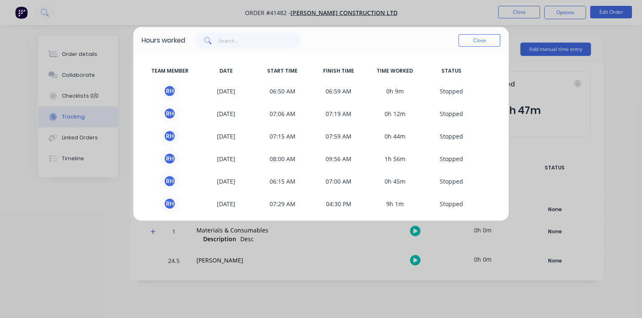
scroll to position [3, 0]
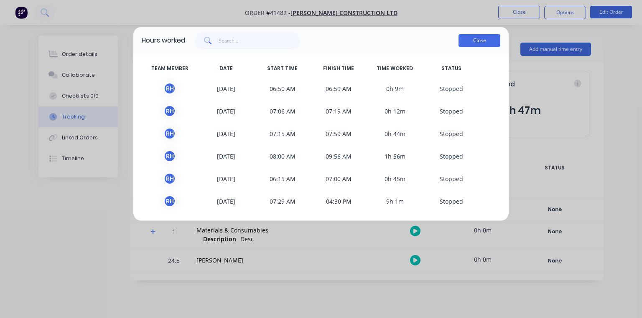
click at [481, 43] on button "Close" at bounding box center [479, 40] width 42 height 13
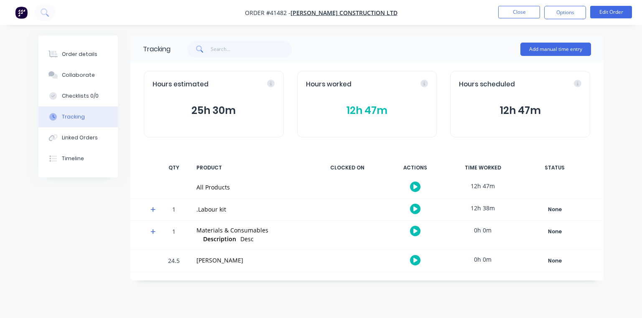
click at [23, 15] on img "button" at bounding box center [21, 12] width 13 height 13
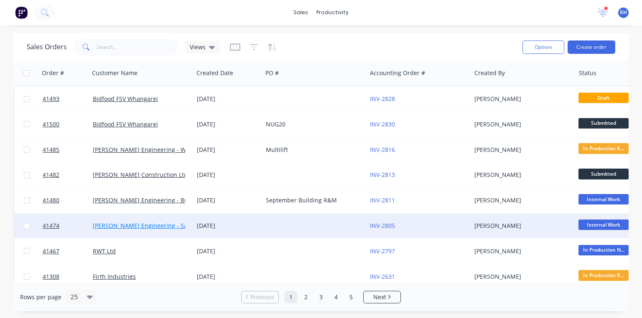
click at [162, 227] on link "[PERSON_NAME] Engineering - Safety" at bounding box center [145, 226] width 105 height 8
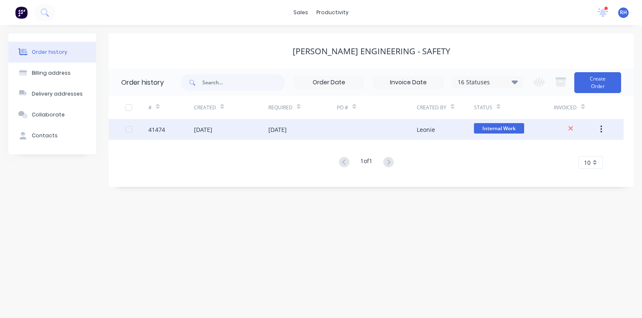
click at [286, 134] on div "[DATE]" at bounding box center [302, 129] width 68 height 21
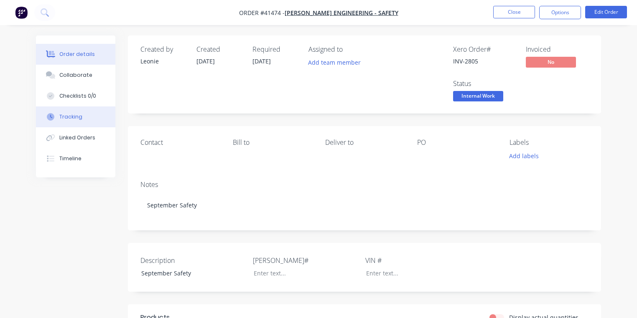
click at [87, 117] on button "Tracking" at bounding box center [75, 117] width 79 height 21
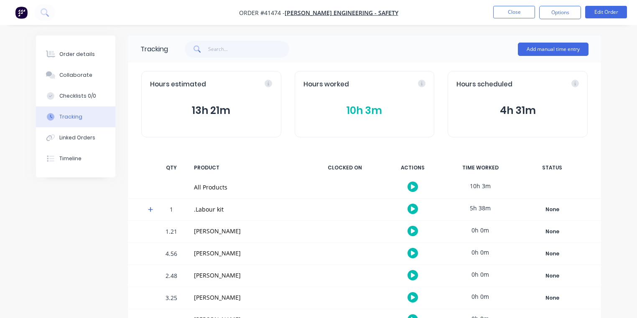
click at [355, 118] on button "10h 3m" at bounding box center [364, 111] width 122 height 16
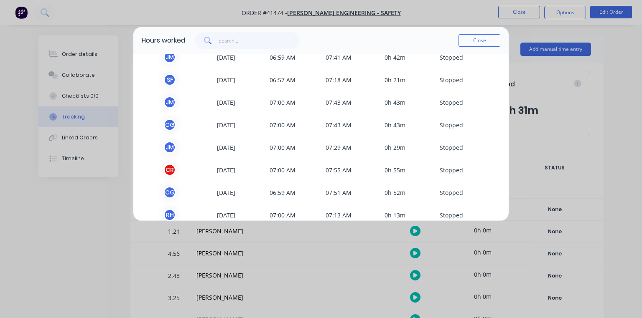
scroll to position [251, 0]
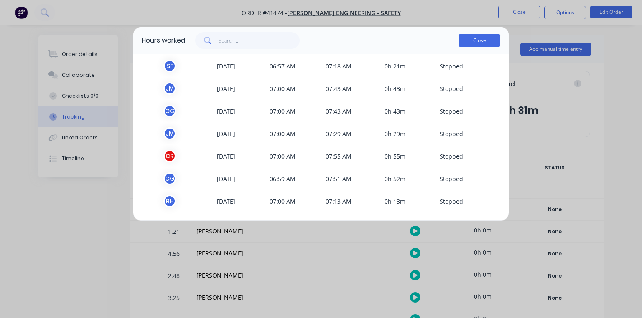
click at [481, 46] on button "Close" at bounding box center [479, 40] width 42 height 13
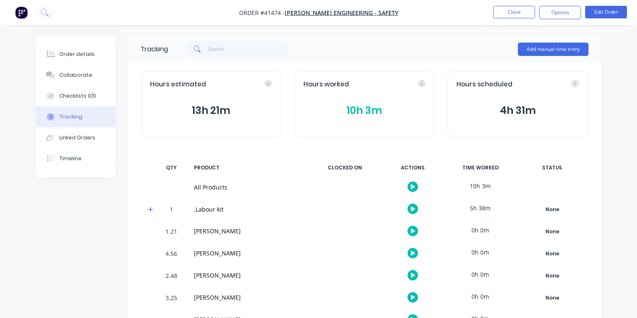
click at [18, 8] on img "button" at bounding box center [21, 12] width 13 height 13
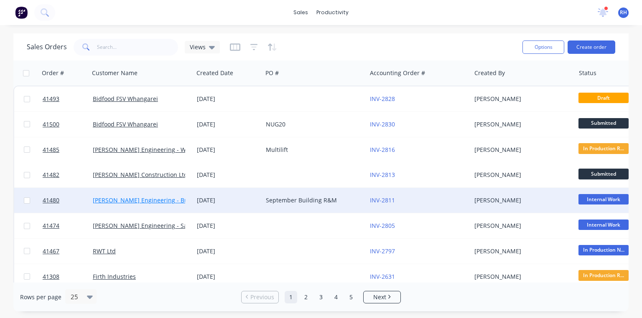
click at [169, 198] on link "[PERSON_NAME] Engineering - Building R M" at bounding box center [155, 200] width 124 height 8
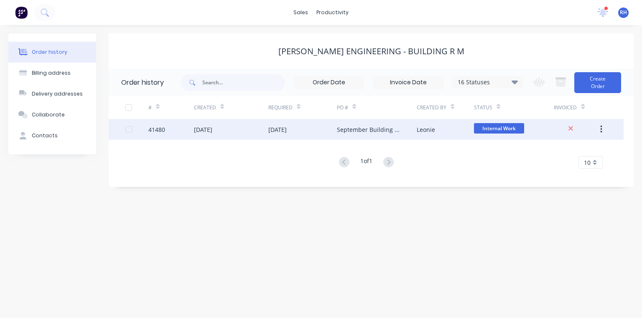
click at [212, 129] on div "[DATE]" at bounding box center [203, 129] width 18 height 9
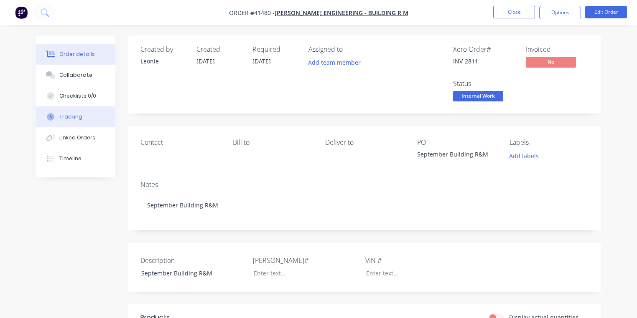
click at [77, 120] on div "Tracking" at bounding box center [70, 117] width 23 height 8
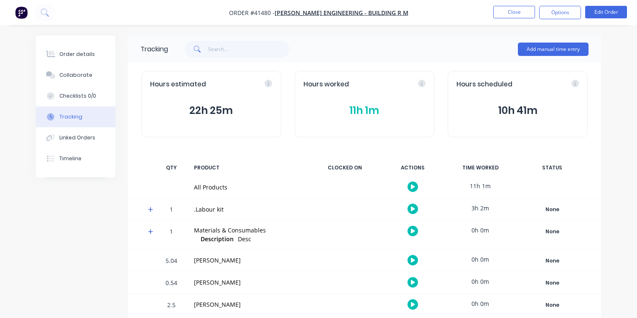
click at [363, 115] on button "11h 1m" at bounding box center [364, 111] width 122 height 16
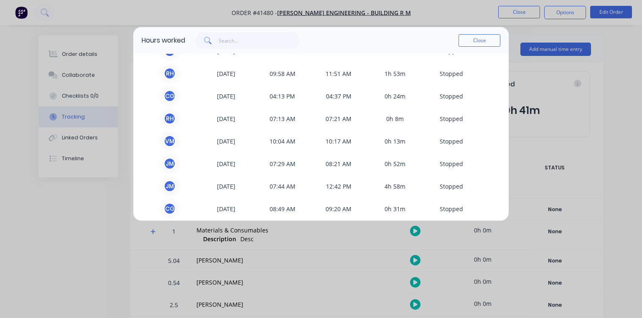
scroll to position [62, 0]
click at [482, 37] on button "Close" at bounding box center [479, 40] width 42 height 13
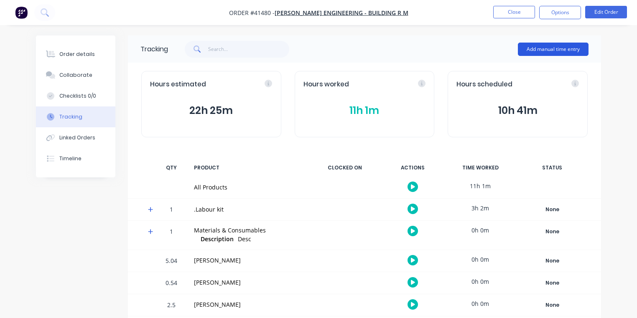
click at [555, 49] on button "Add manual time entry" at bounding box center [553, 49] width 71 height 13
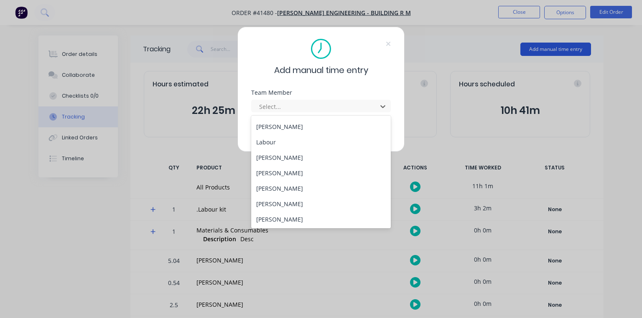
scroll to position [107, 0]
click at [293, 166] on div "[PERSON_NAME]" at bounding box center [321, 172] width 140 height 15
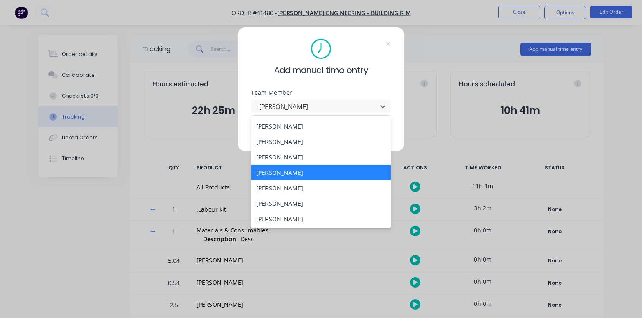
click at [292, 154] on div "[PERSON_NAME]" at bounding box center [321, 157] width 140 height 15
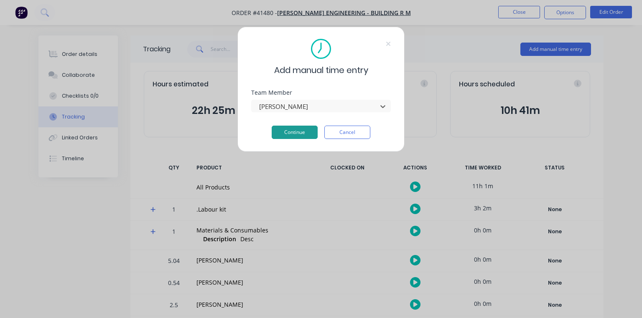
click at [299, 134] on button "Continue" at bounding box center [294, 132] width 46 height 13
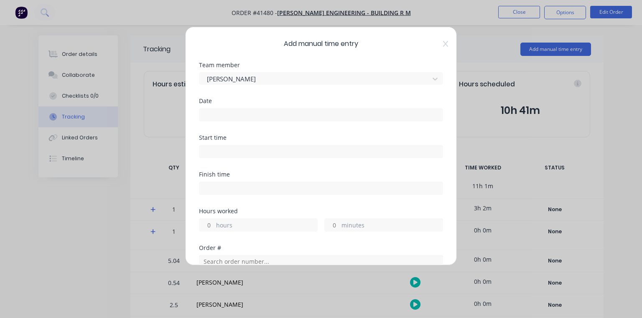
click at [344, 118] on input at bounding box center [320, 115] width 243 height 13
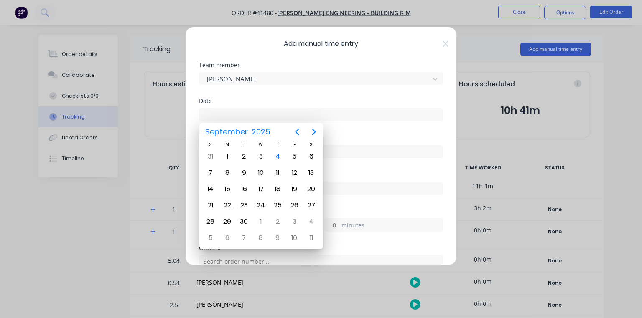
click at [246, 154] on div "2" at bounding box center [244, 156] width 13 height 13
type input "[DATE]"
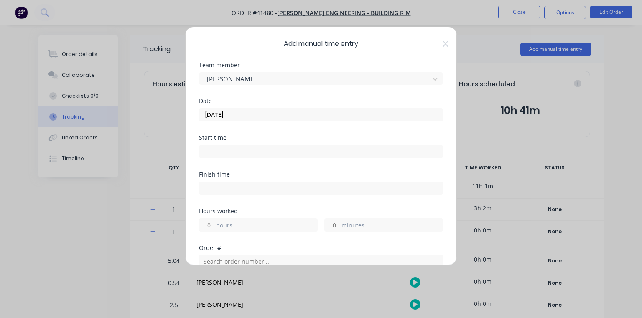
click at [271, 149] on input at bounding box center [320, 151] width 243 height 13
type input "07:22 AM"
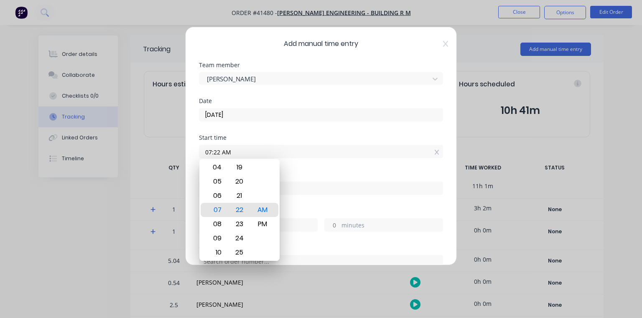
click at [328, 135] on div "Start time" at bounding box center [321, 138] width 244 height 6
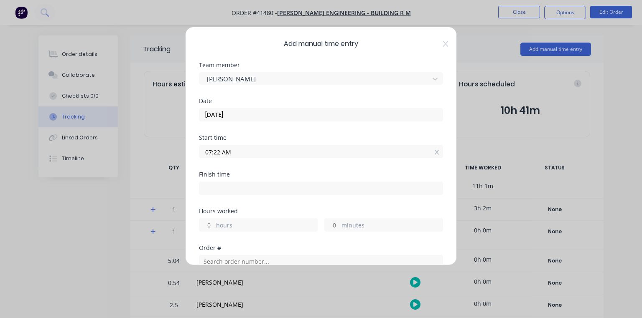
click at [246, 187] on input at bounding box center [320, 188] width 243 height 13
type input "07:22 AM"
type input "0"
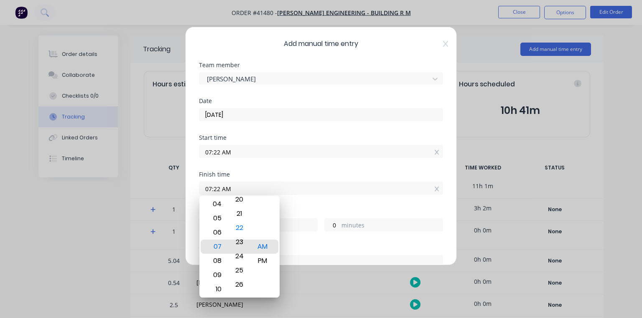
type input "07:26 AM"
type input "4"
type input "07:29 AM"
type input "7"
type input "07:30 AM"
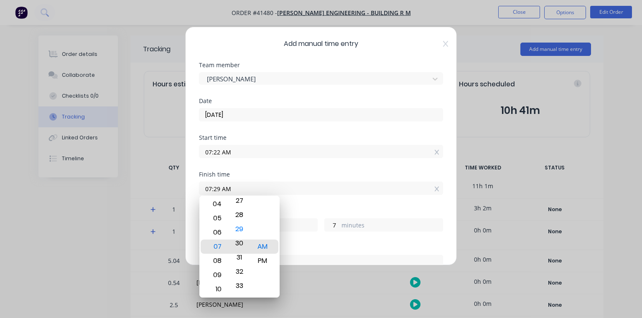
type input "8"
click at [277, 170] on div "Start time 07:22 AM" at bounding box center [321, 153] width 244 height 37
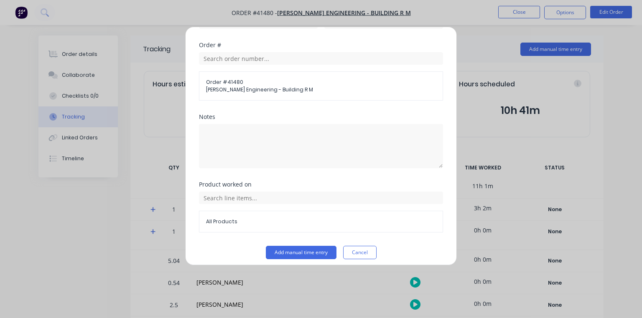
scroll to position [207, 0]
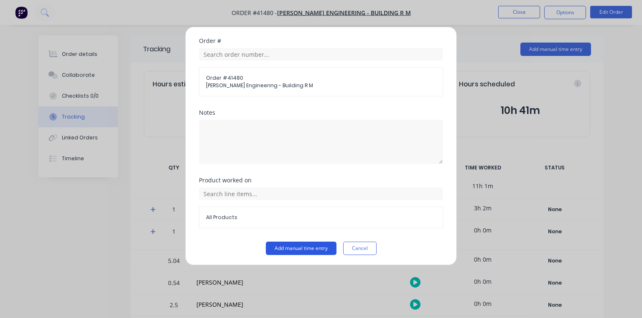
click at [314, 245] on button "Add manual time entry" at bounding box center [301, 248] width 71 height 13
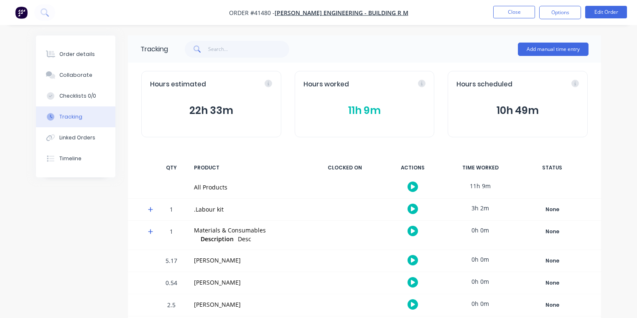
click at [361, 103] on button "11h 9m" at bounding box center [364, 111] width 122 height 16
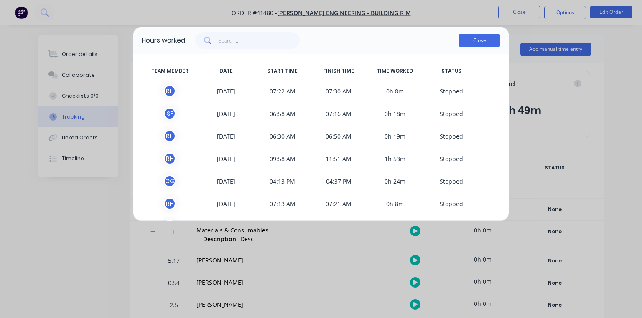
click at [485, 41] on button "Close" at bounding box center [479, 40] width 42 height 13
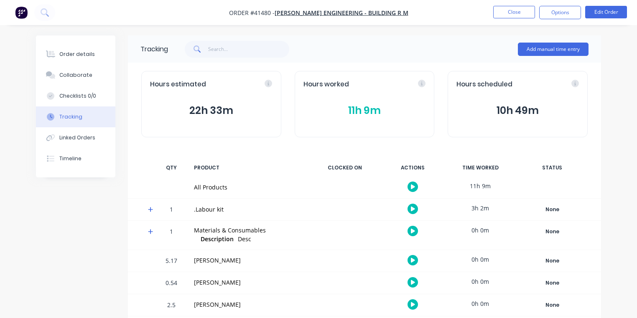
click at [370, 103] on button "11h 9m" at bounding box center [364, 111] width 122 height 16
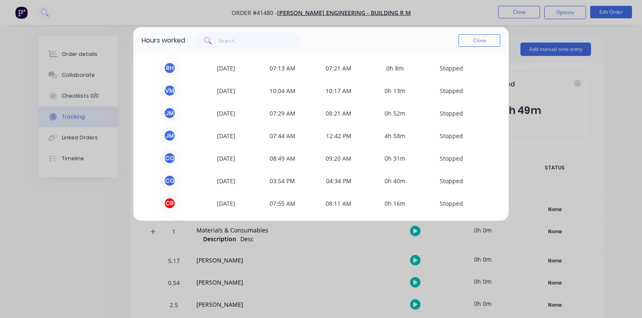
scroll to position [160, 0]
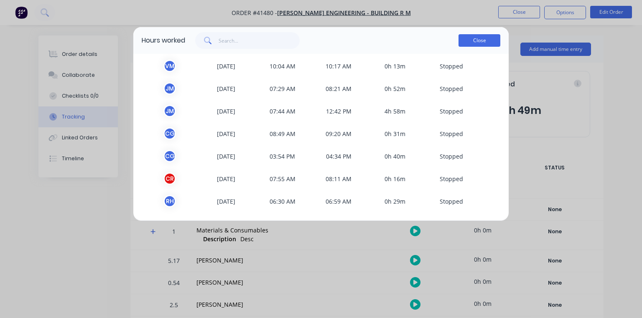
click at [487, 43] on button "Close" at bounding box center [479, 40] width 42 height 13
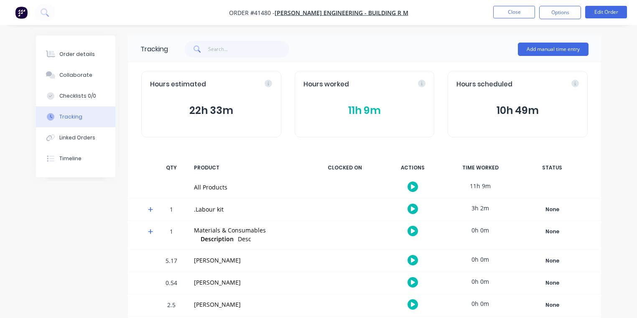
click at [25, 12] on img "button" at bounding box center [21, 12] width 13 height 13
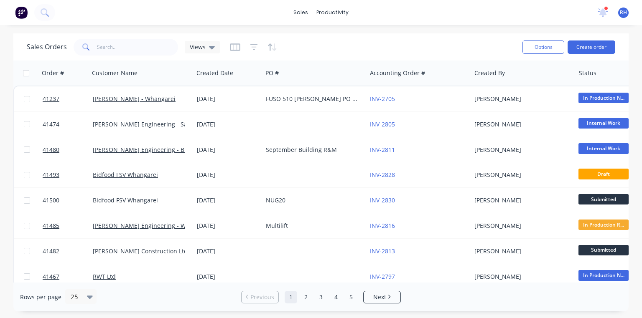
scroll to position [44, 0]
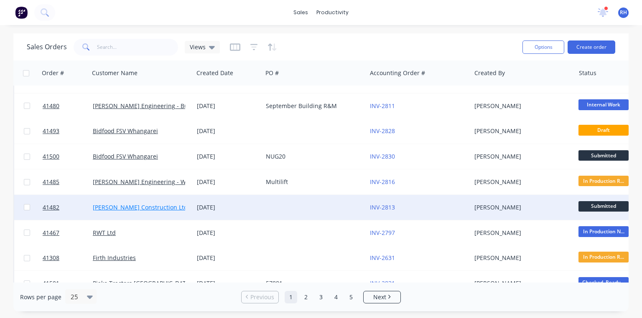
click at [155, 205] on link "[PERSON_NAME] Construction Ltd" at bounding box center [140, 207] width 95 height 8
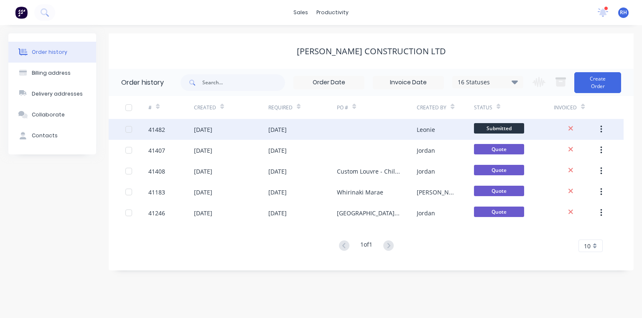
click at [287, 132] on div "[DATE]" at bounding box center [277, 129] width 18 height 9
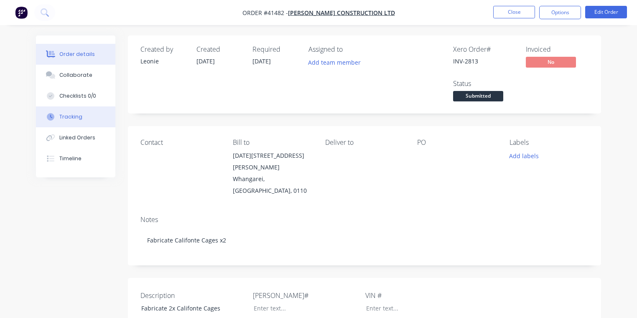
click at [101, 120] on button "Tracking" at bounding box center [75, 117] width 79 height 21
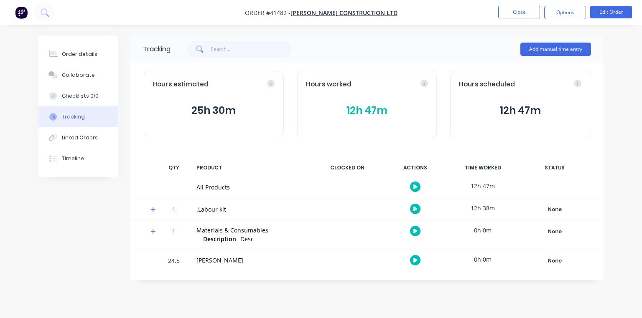
click at [373, 107] on button "12h 47m" at bounding box center [367, 111] width 122 height 16
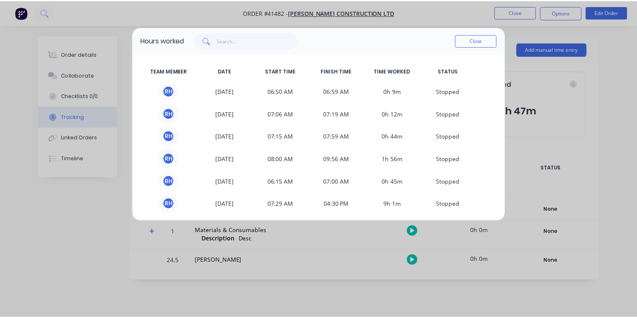
scroll to position [3, 0]
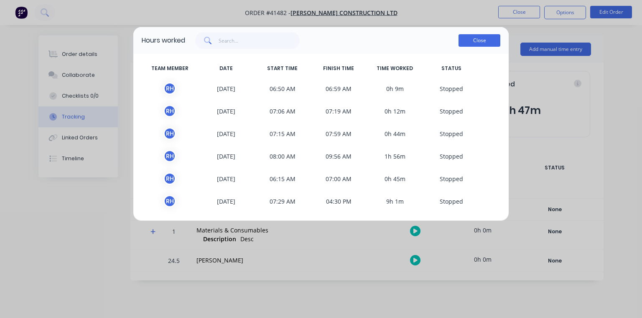
click at [485, 46] on button "Close" at bounding box center [479, 40] width 42 height 13
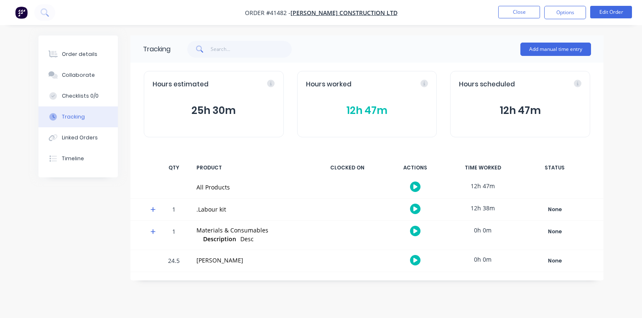
click at [26, 11] on img "button" at bounding box center [21, 12] width 13 height 13
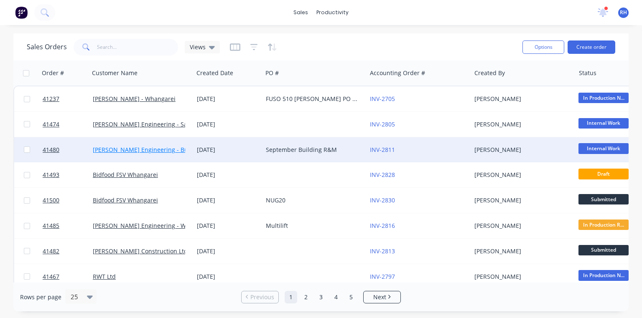
click at [171, 152] on link "[PERSON_NAME] Engineering - Building R M" at bounding box center [155, 150] width 124 height 8
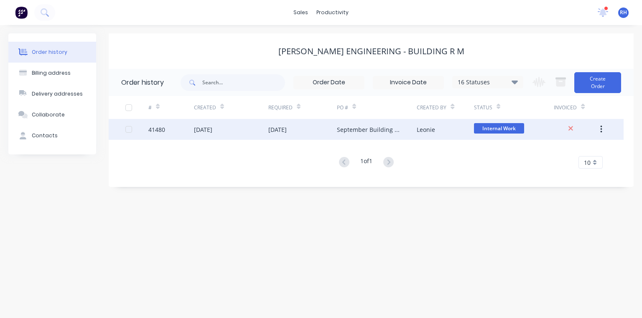
click at [284, 129] on div "[DATE]" at bounding box center [277, 129] width 18 height 9
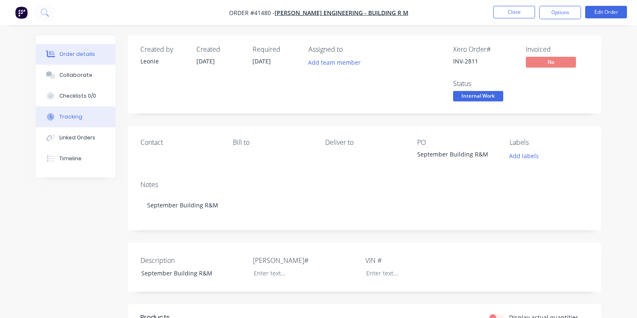
click at [81, 116] on button "Tracking" at bounding box center [75, 117] width 79 height 21
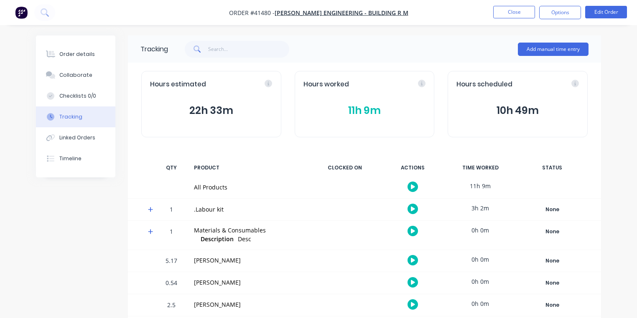
click at [150, 209] on icon at bounding box center [150, 209] width 5 height 5
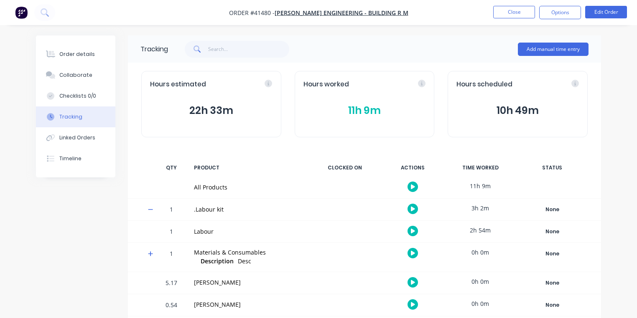
click at [366, 111] on button "11h 9m" at bounding box center [364, 111] width 122 height 16
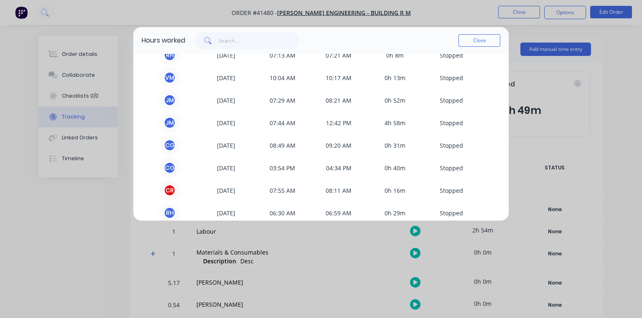
scroll to position [160, 0]
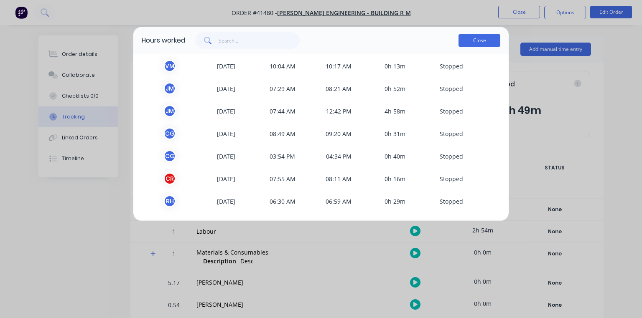
click at [483, 44] on button "Close" at bounding box center [479, 40] width 42 height 13
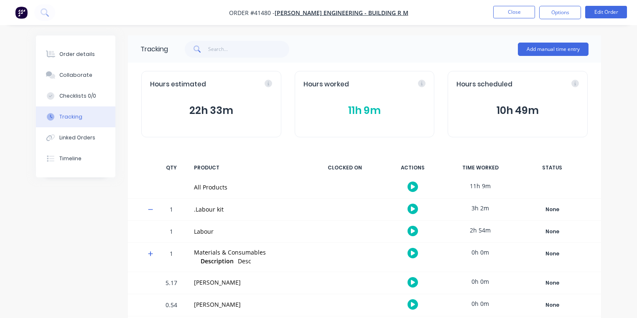
click at [22, 12] on img "button" at bounding box center [21, 12] width 13 height 13
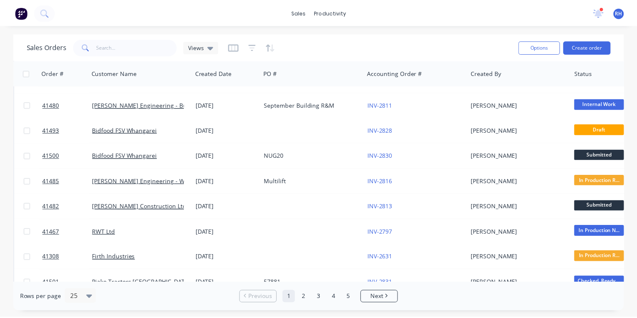
scroll to position [44, 0]
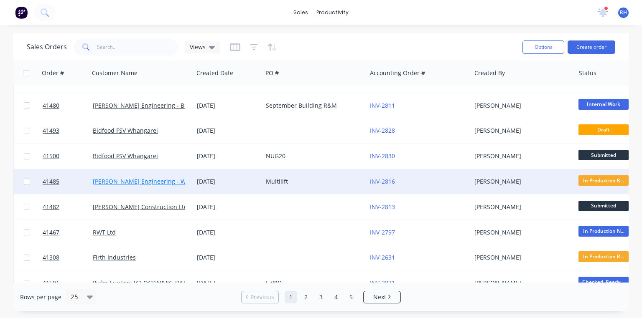
click at [166, 184] on link "[PERSON_NAME] Engineering - Warranty" at bounding box center [150, 182] width 114 height 8
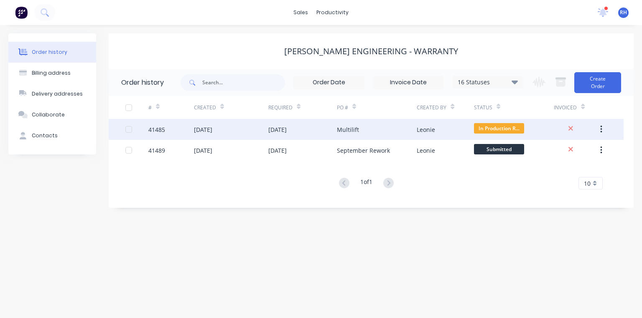
click at [302, 135] on div "[DATE]" at bounding box center [302, 129] width 68 height 21
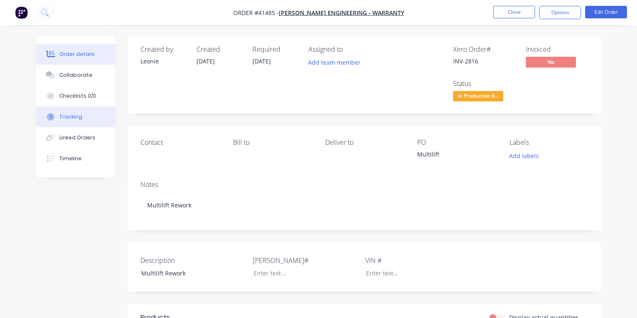
click at [80, 112] on button "Tracking" at bounding box center [75, 117] width 79 height 21
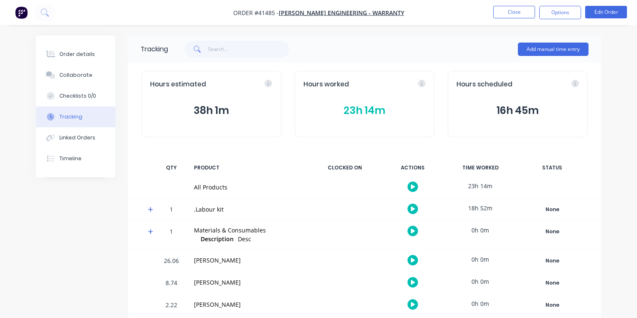
scroll to position [6, 0]
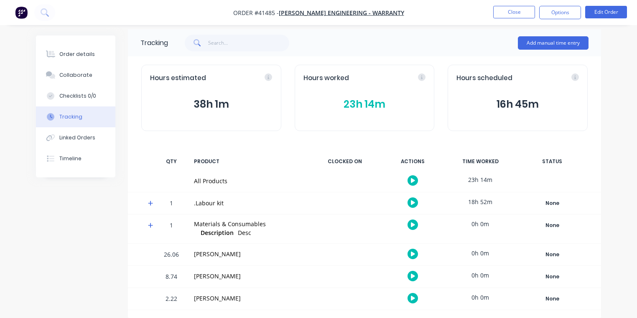
click at [152, 204] on icon at bounding box center [150, 203] width 5 height 6
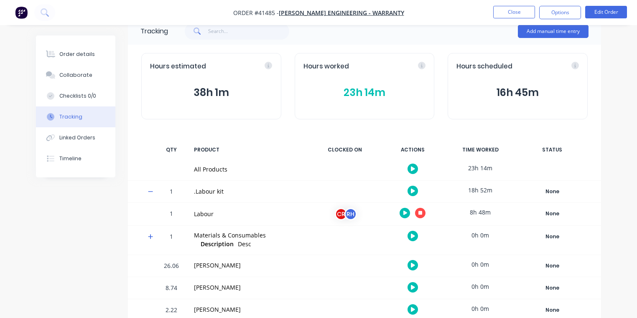
scroll to position [18, 0]
